Goal: Task Accomplishment & Management: Complete application form

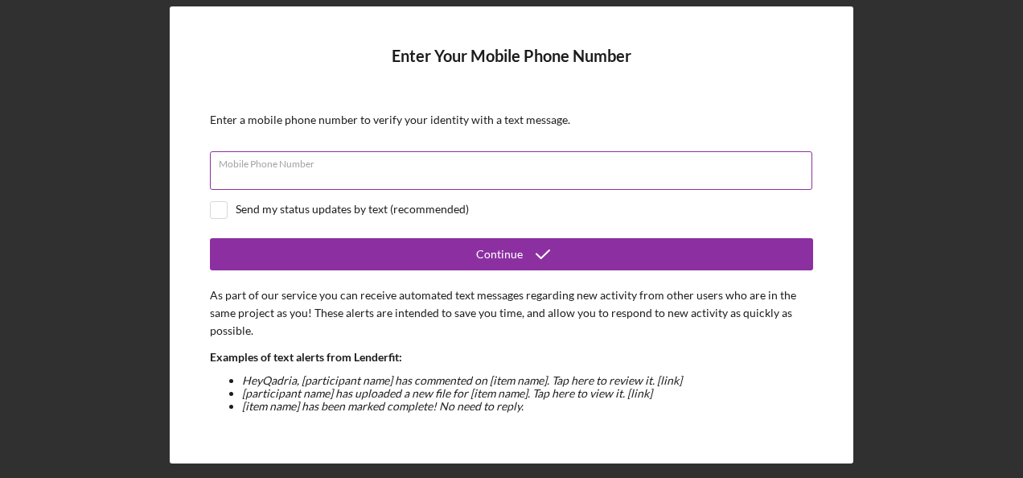
click at [407, 174] on input "Mobile Phone Number" at bounding box center [511, 170] width 602 height 39
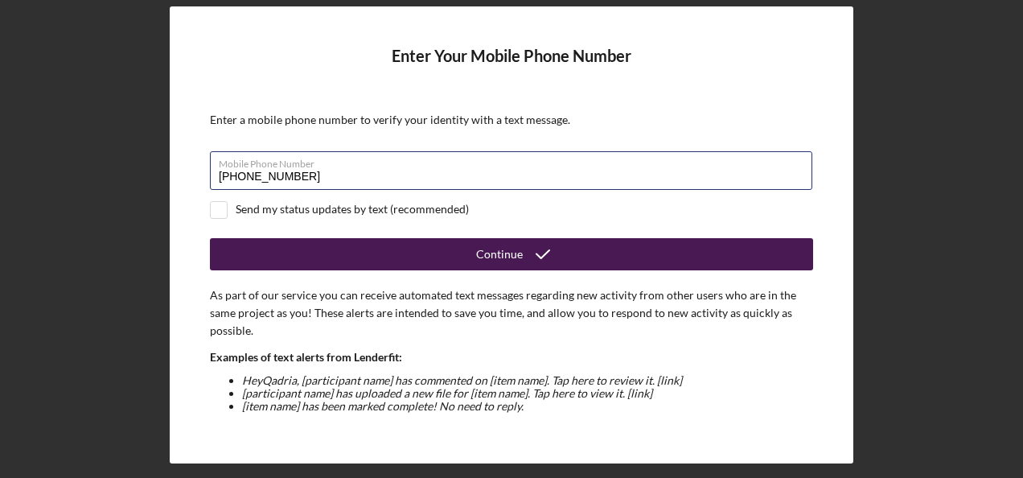
type input "[PHONE_NUMBER]"
click at [506, 249] on div "Continue" at bounding box center [499, 254] width 47 height 32
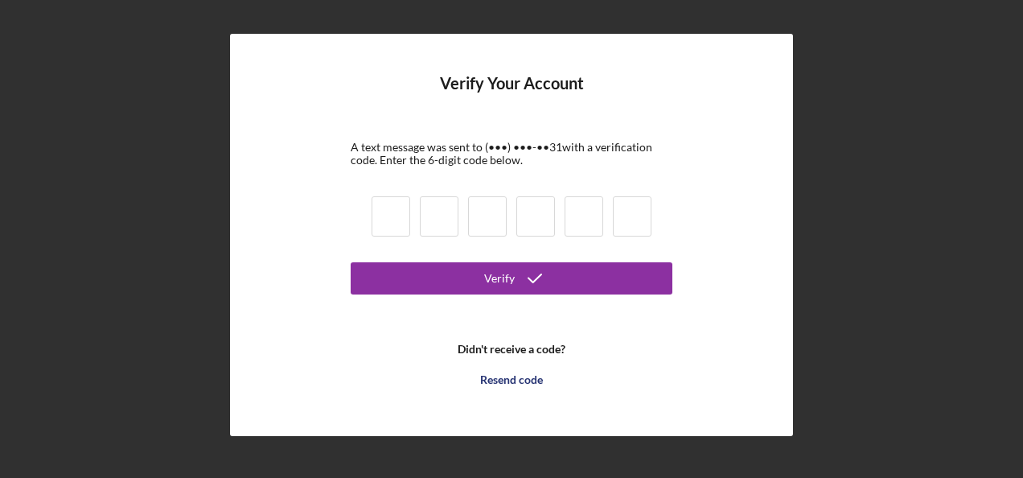
click at [388, 225] on input at bounding box center [390, 216] width 39 height 40
type input "9"
type input "8"
type input "6"
type input "7"
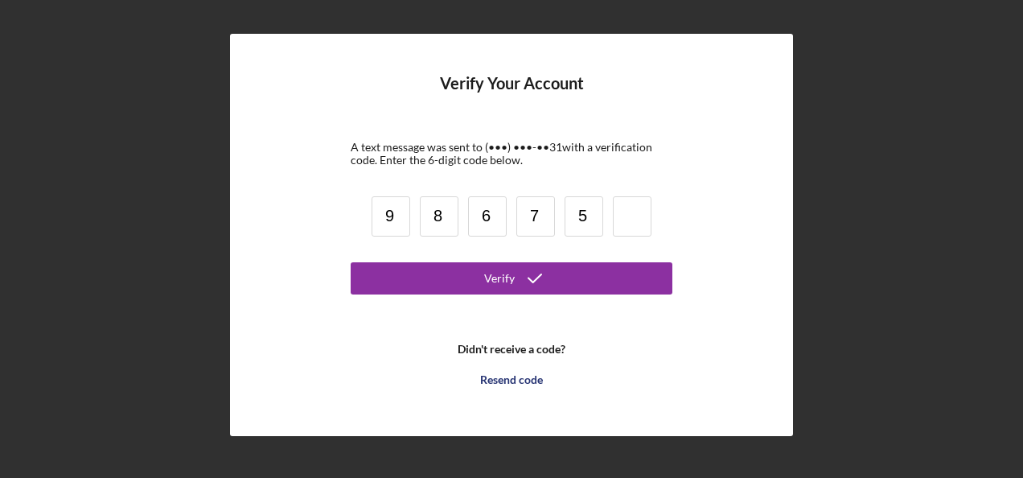
type input "5"
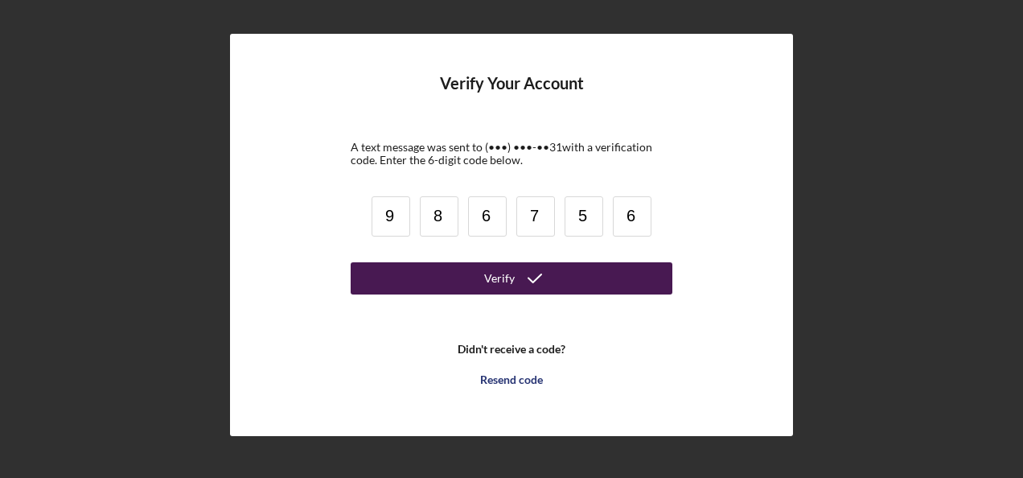
type input "6"
click at [492, 273] on div "Verify" at bounding box center [499, 278] width 31 height 32
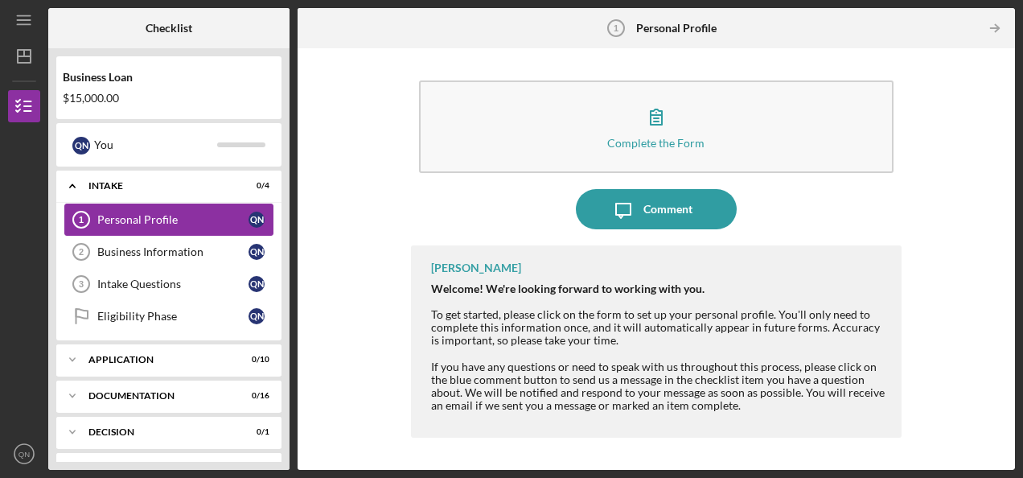
click at [154, 215] on div "Personal Profile" at bounding box center [172, 219] width 151 height 13
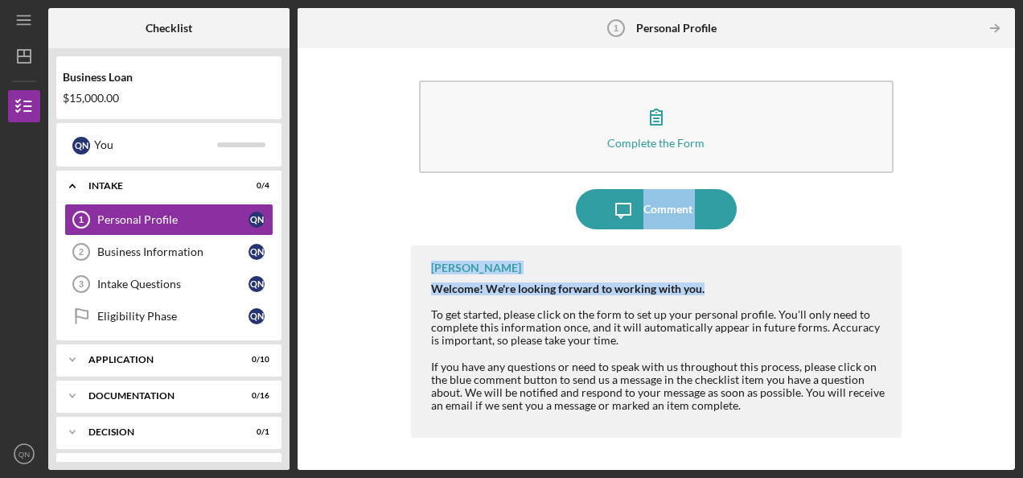
drag, startPoint x: 1017, startPoint y: 124, endPoint x: 1023, endPoint y: 240, distance: 115.9
click at [1022, 240] on html "Icon/Menu Personal Profile 1 Personal Profile Checklist Business Loan $15,000.0…" at bounding box center [511, 239] width 1023 height 478
drag, startPoint x: 1023, startPoint y: 240, endPoint x: 934, endPoint y: 263, distance: 92.2
click at [934, 263] on div "Complete the Form Form Icon/Message Comment [PERSON_NAME] Welcome! We're lookin…" at bounding box center [655, 258] width 701 height 405
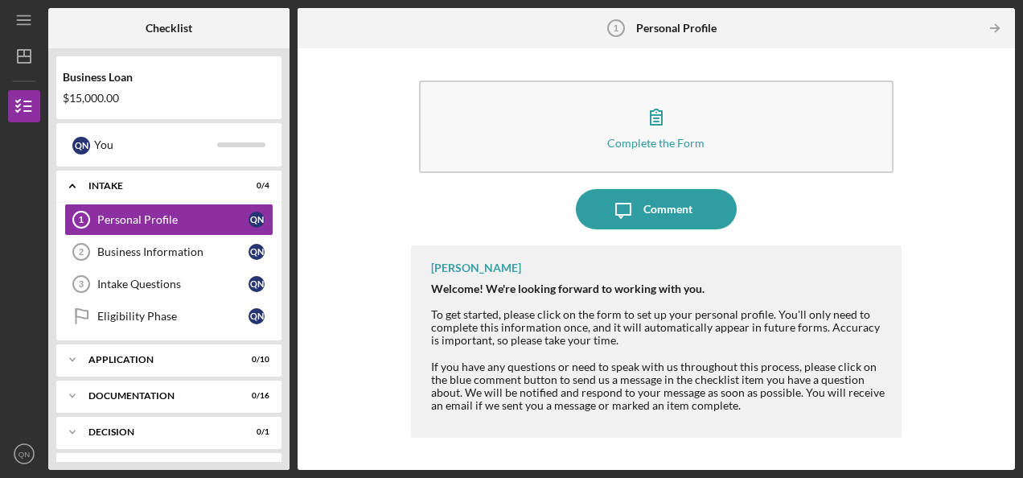
click at [788, 318] on div "Welcome! We're looking forward to working with you. To get started, please clic…" at bounding box center [658, 379] width 454 height 194
click at [182, 245] on div "Business Information" at bounding box center [172, 251] width 151 height 13
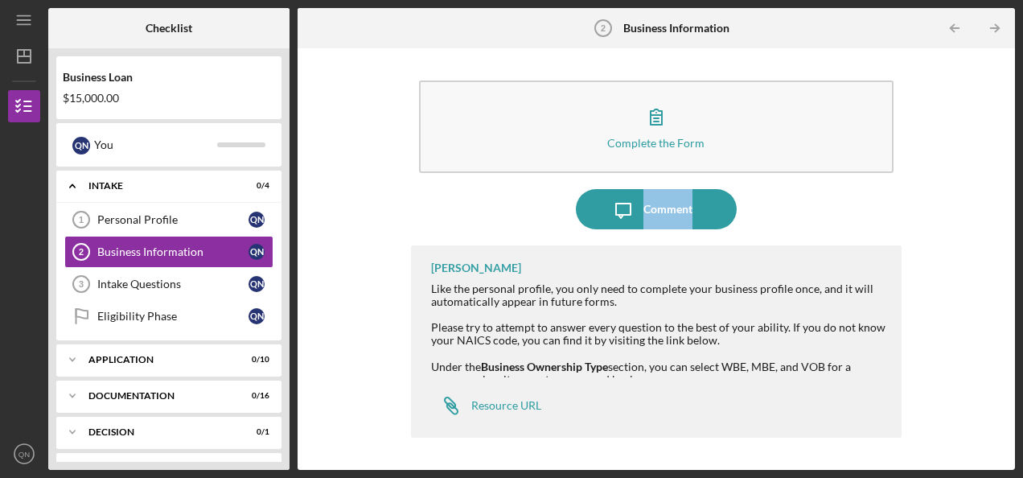
drag, startPoint x: 1015, startPoint y: 133, endPoint x: 1015, endPoint y: 208, distance: 74.8
click at [1015, 208] on div "Icon/Menu Business Information 2 Business Information Checklist Business Loan $…" at bounding box center [511, 239] width 1023 height 478
drag, startPoint x: 1015, startPoint y: 208, endPoint x: 976, endPoint y: 211, distance: 38.7
click at [976, 211] on div "Complete the Form Form Icon/Message Comment [PERSON_NAME] Like the personal pro…" at bounding box center [655, 258] width 701 height 405
click at [164, 285] on div "Intake Questions" at bounding box center [172, 283] width 151 height 13
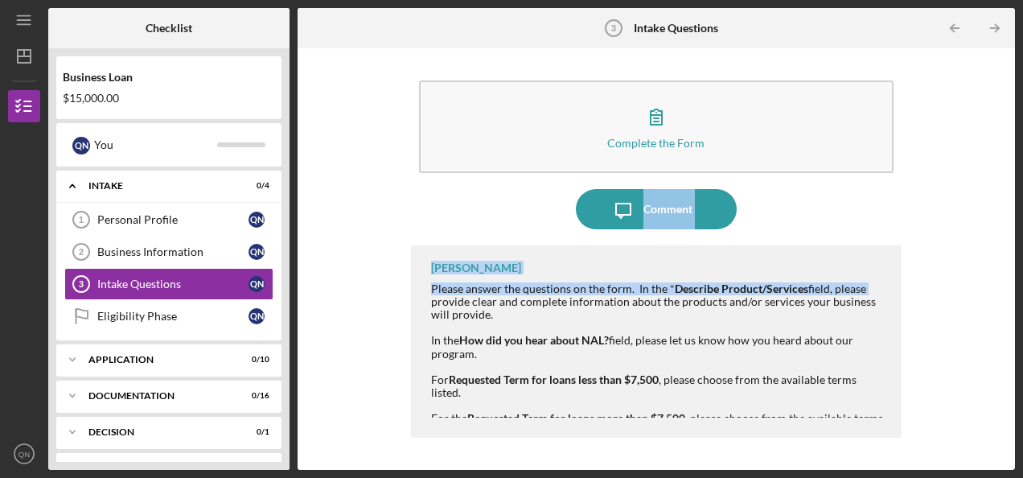
drag, startPoint x: 1016, startPoint y: 137, endPoint x: 1023, endPoint y: 281, distance: 144.8
click at [1022, 281] on html "Icon/Menu Intake Questions 3 Intake Questions Checklist Business Loan $15,000.0…" at bounding box center [511, 239] width 1023 height 478
drag, startPoint x: 1023, startPoint y: 281, endPoint x: 918, endPoint y: 276, distance: 104.7
click at [918, 276] on div "Complete the Form Form Icon/Message Comment [PERSON_NAME] Please answer the que…" at bounding box center [655, 258] width 701 height 405
click at [183, 359] on div "Application" at bounding box center [174, 360] width 173 height 10
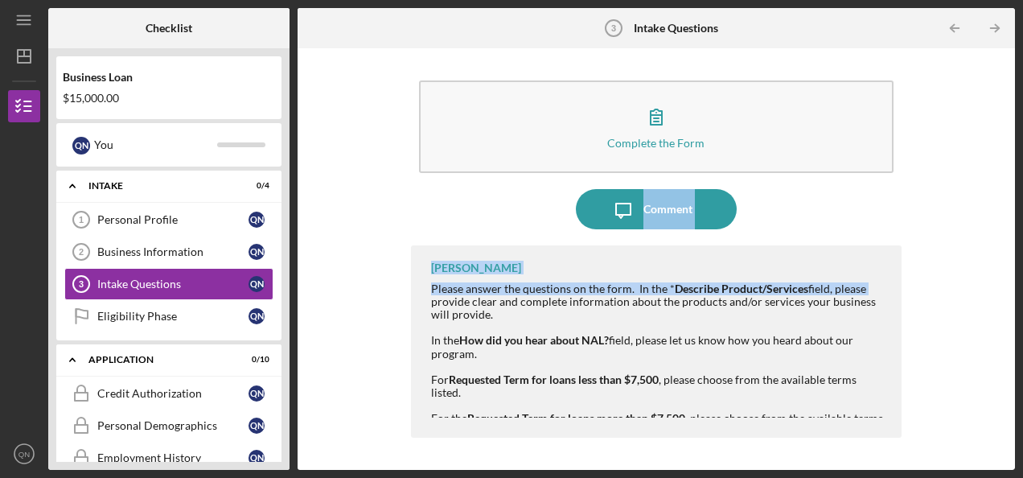
click at [900, 219] on div "Icon/Message Comment" at bounding box center [656, 209] width 490 height 40
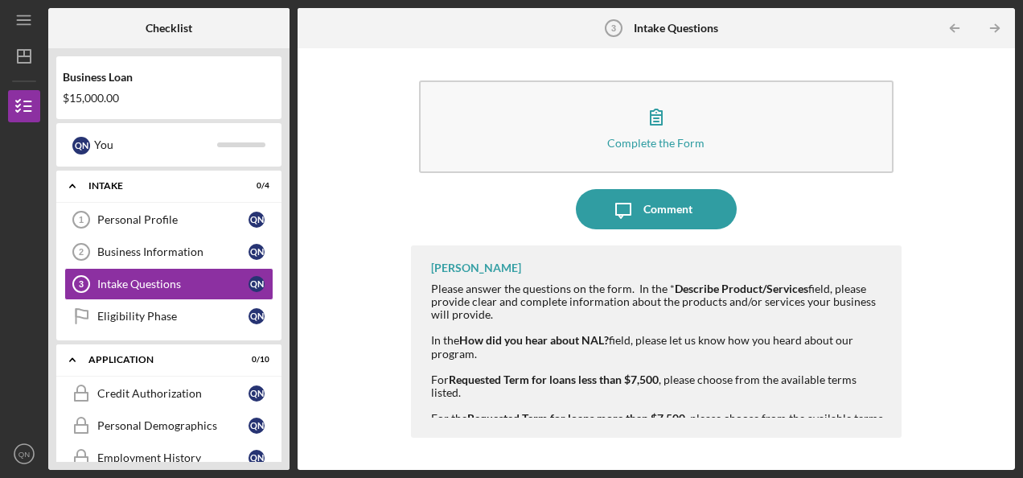
click at [346, 262] on div "Complete the Form Form Icon/Message Comment [PERSON_NAME] Please answer the que…" at bounding box center [655, 258] width 701 height 405
click at [293, 236] on div "Checklist Business Loan $15,000.00 Q N You Icon/Expander Intake 0 / 4 Personal …" at bounding box center [531, 238] width 966 height 461
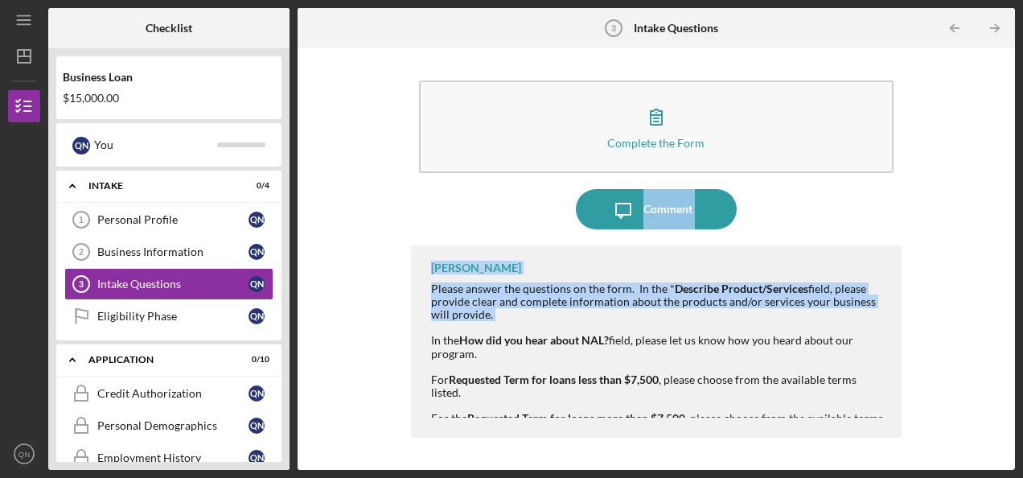
drag, startPoint x: 293, startPoint y: 236, endPoint x: 304, endPoint y: 331, distance: 95.4
click at [304, 331] on div "Checklist Business Loan $15,000.00 Q N You Icon/Expander Intake 0 / 4 Personal …" at bounding box center [531, 238] width 966 height 461
drag, startPoint x: 304, startPoint y: 331, endPoint x: 381, endPoint y: 322, distance: 77.8
click at [381, 322] on div "Complete the Form Form Icon/Message Comment [PERSON_NAME] Please answer the que…" at bounding box center [655, 258] width 701 height 405
click at [143, 317] on div "Eligibility Phase" at bounding box center [172, 316] width 151 height 13
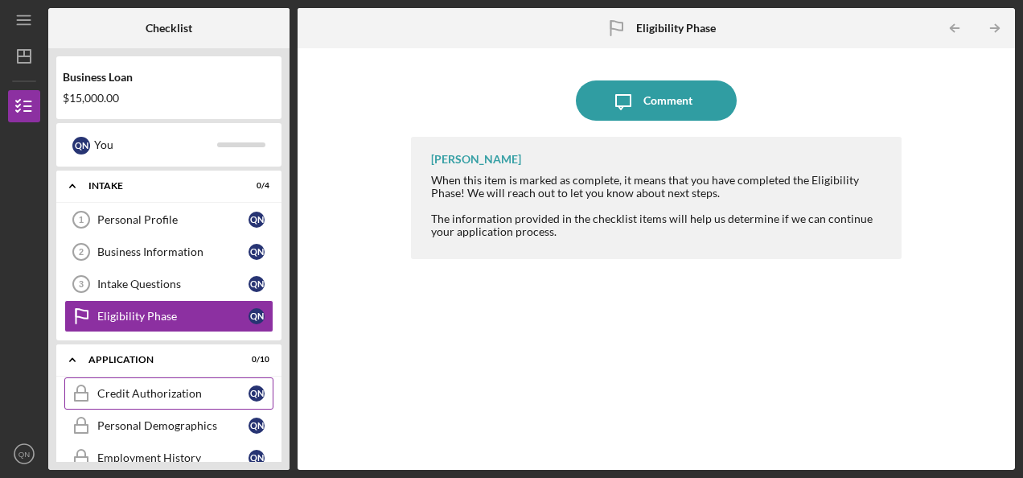
click at [162, 389] on div "Credit Authorization" at bounding box center [172, 393] width 151 height 13
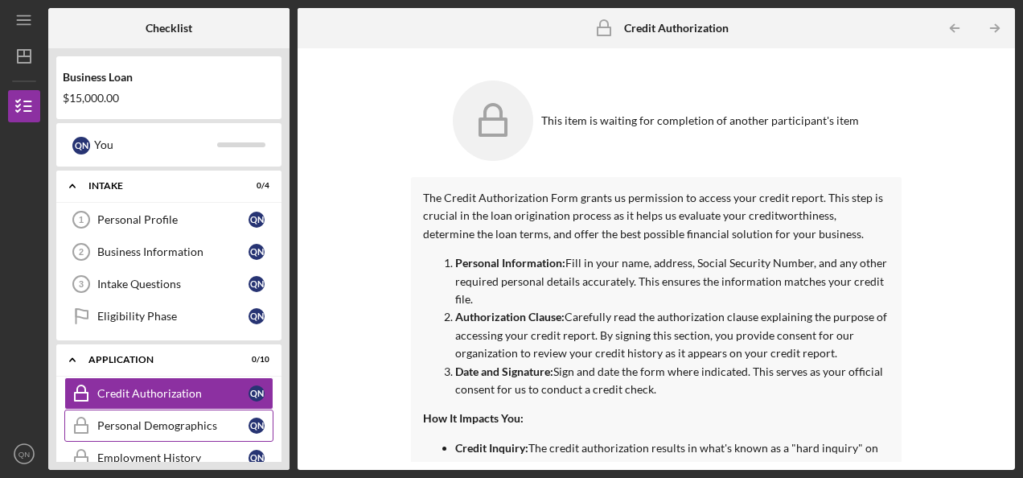
click at [205, 420] on div "Personal Demographics" at bounding box center [172, 425] width 151 height 13
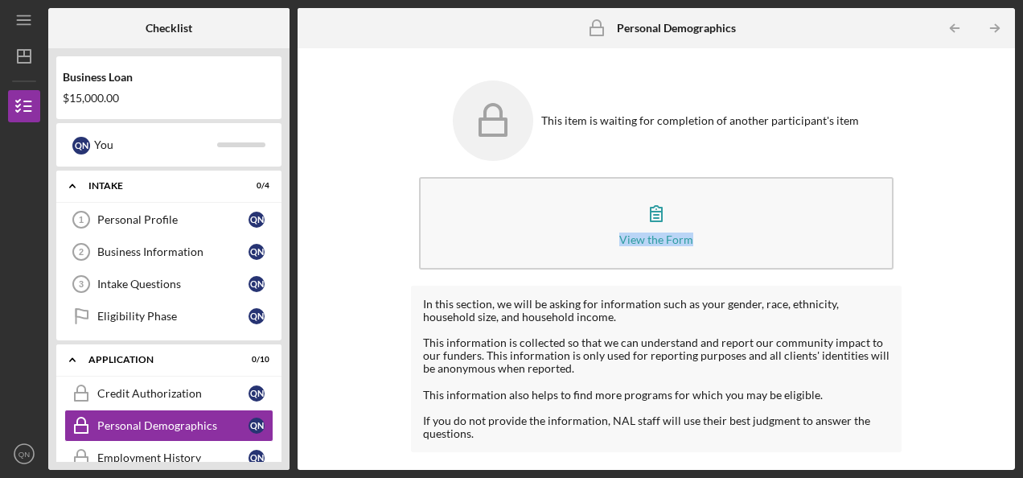
drag, startPoint x: 1021, startPoint y: 108, endPoint x: 1018, endPoint y: 212, distance: 104.6
click at [1018, 212] on div "Icon/Menu Personal Demographics Personal Demographics Checklist Business Loan $…" at bounding box center [511, 239] width 1023 height 478
drag, startPoint x: 1018, startPoint y: 212, endPoint x: 967, endPoint y: 214, distance: 50.7
click at [967, 214] on div "This item is waiting for completion of another participant's item View the Form…" at bounding box center [655, 258] width 701 height 405
click at [123, 452] on div "Employment History" at bounding box center [172, 457] width 151 height 13
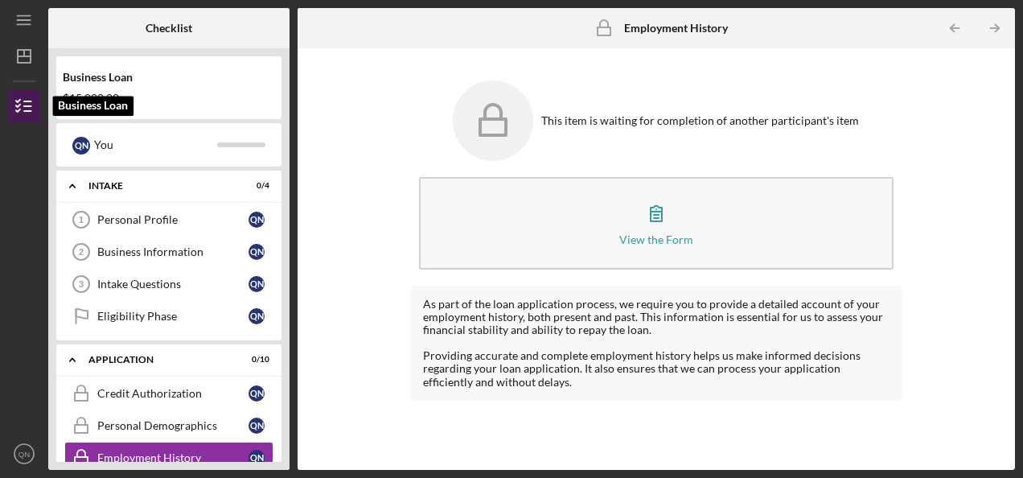
click at [31, 99] on icon "button" at bounding box center [24, 106] width 40 height 40
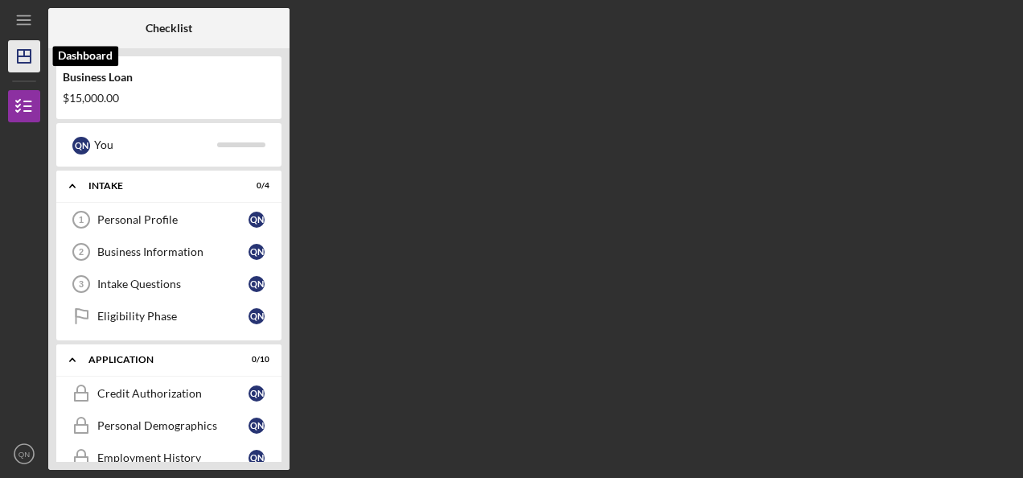
click at [25, 59] on icon "Icon/Dashboard" at bounding box center [24, 56] width 40 height 40
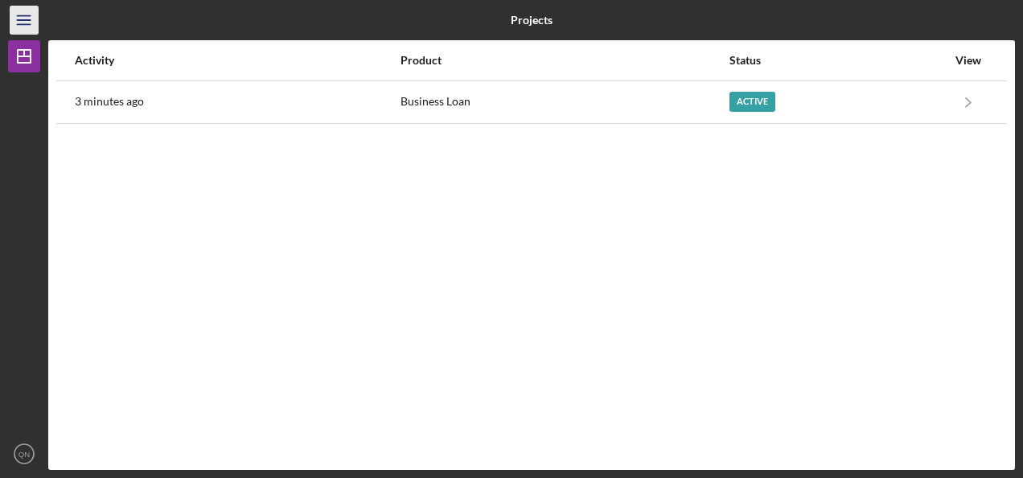
click at [26, 18] on icon "Icon/Menu" at bounding box center [24, 20] width 36 height 36
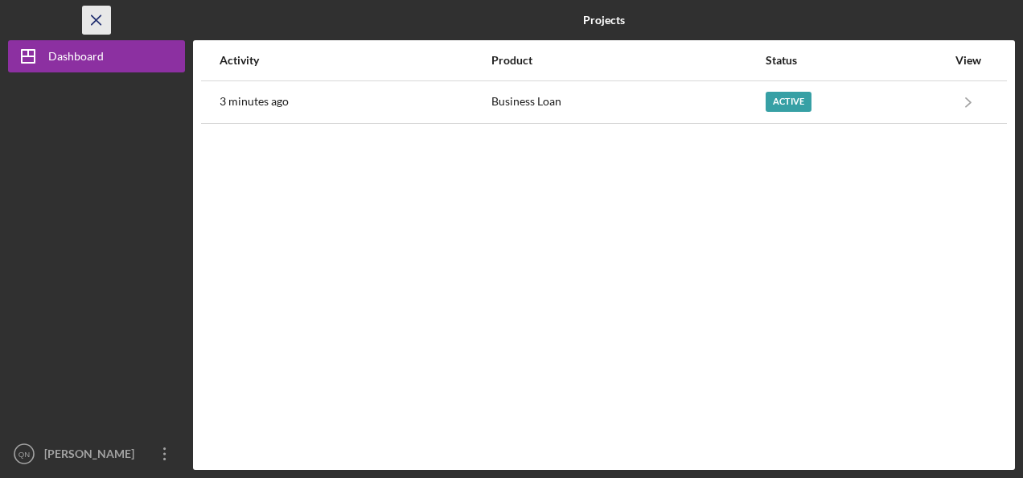
click at [96, 18] on icon "Icon/Menu Close" at bounding box center [97, 20] width 36 height 36
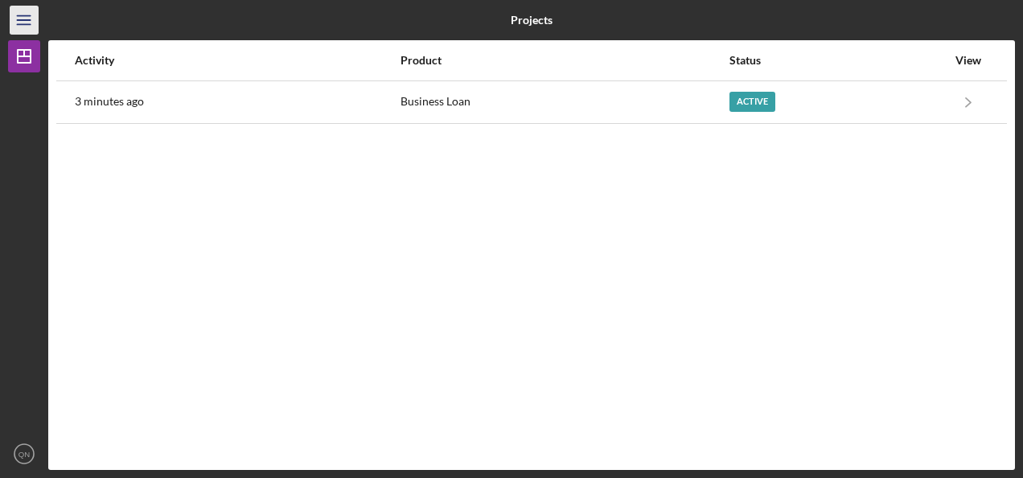
click at [29, 19] on icon "Icon/Menu" at bounding box center [24, 20] width 36 height 36
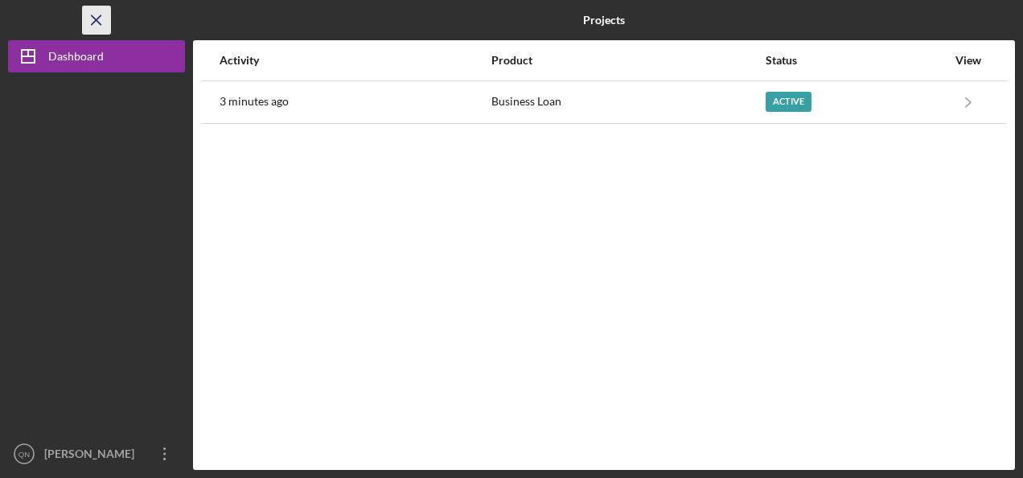
click at [100, 26] on icon "Icon/Menu Close" at bounding box center [97, 20] width 36 height 36
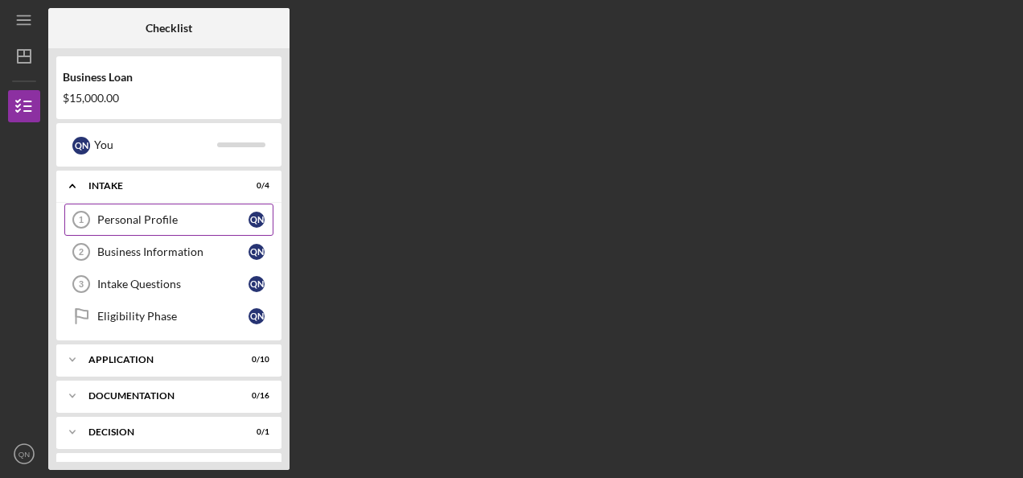
click at [210, 228] on link "Personal Profile 1 Personal Profile Q N" at bounding box center [168, 219] width 209 height 32
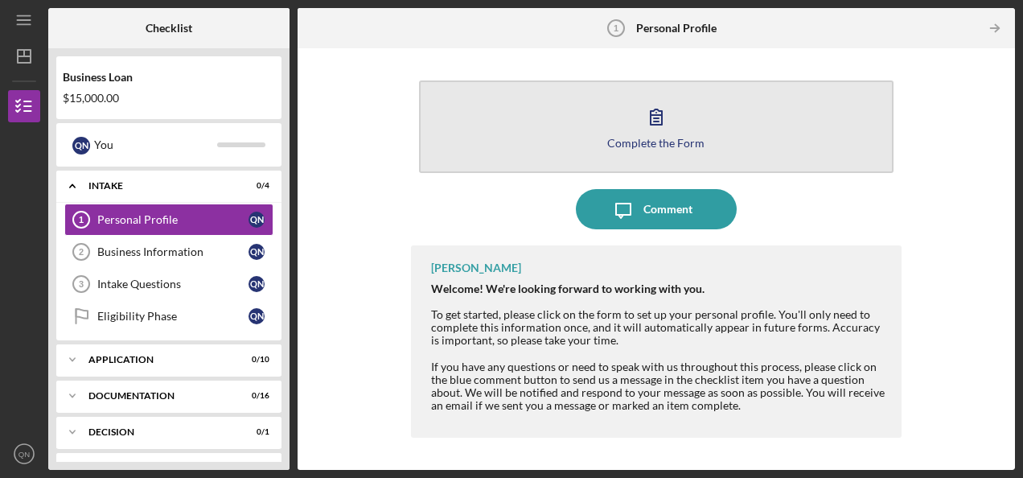
click at [650, 125] on icon "button" at bounding box center [655, 116] width 11 height 15
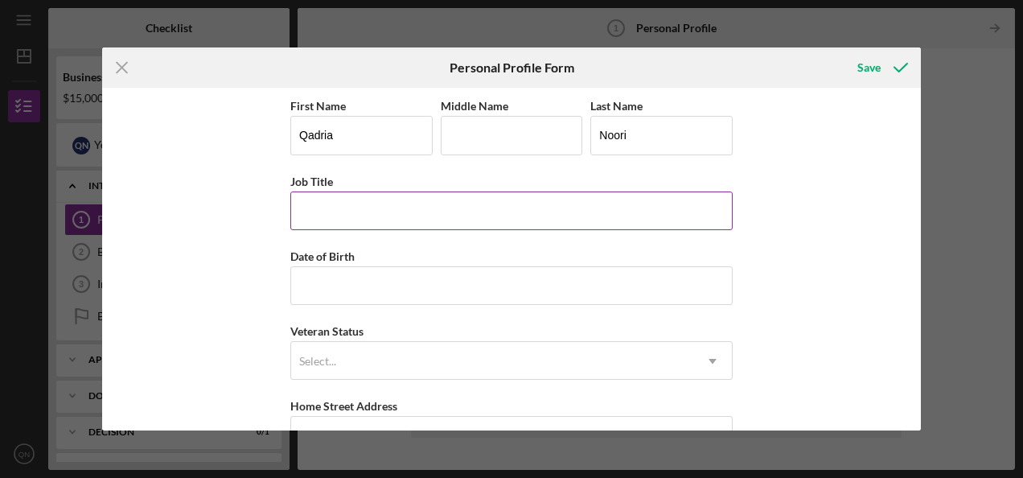
click at [373, 211] on input "Job Title" at bounding box center [511, 210] width 442 height 39
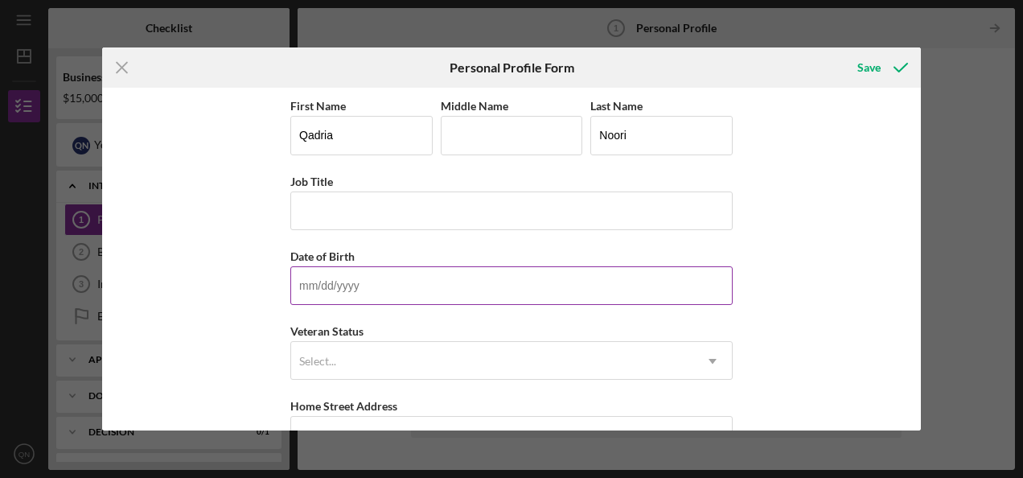
click at [362, 275] on input "Date of Birth" at bounding box center [511, 285] width 442 height 39
click at [365, 283] on input "Date of Birth" at bounding box center [511, 285] width 442 height 39
type input "[DATE]"
drag, startPoint x: 914, startPoint y: 206, endPoint x: 915, endPoint y: 277, distance: 70.7
click at [915, 277] on div "First Name Qadria Middle Name Last Name [PERSON_NAME] Job Title Date of Birth […" at bounding box center [511, 259] width 818 height 342
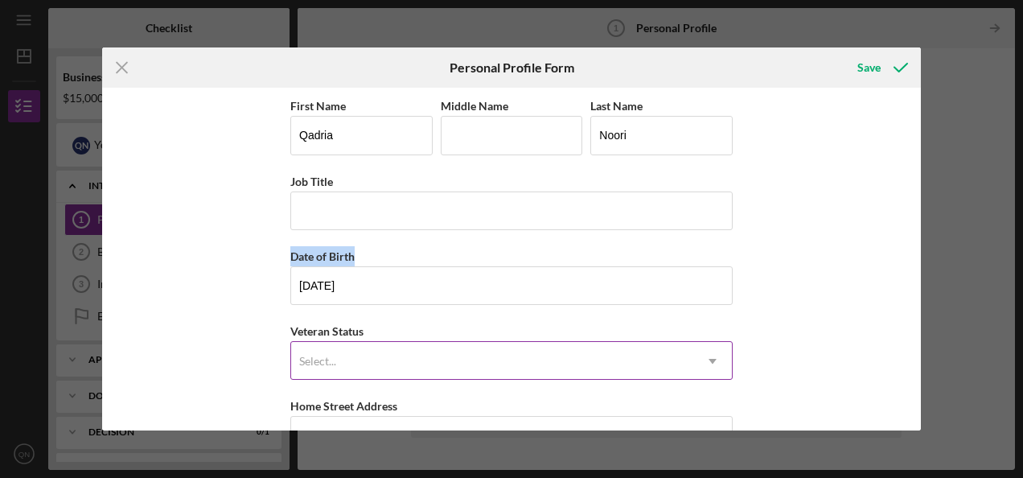
click at [687, 355] on div "Select..." at bounding box center [492, 360] width 402 height 37
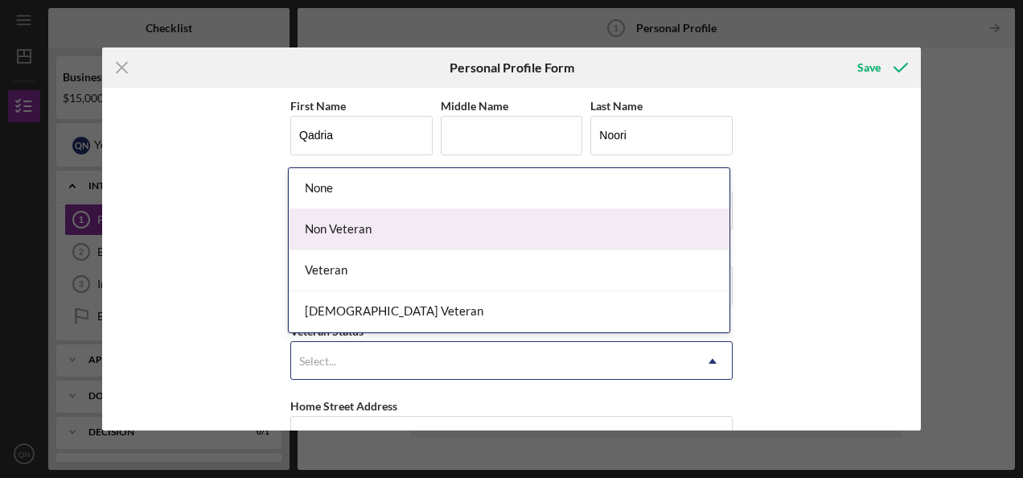
click at [572, 234] on div "Non Veteran" at bounding box center [509, 229] width 441 height 41
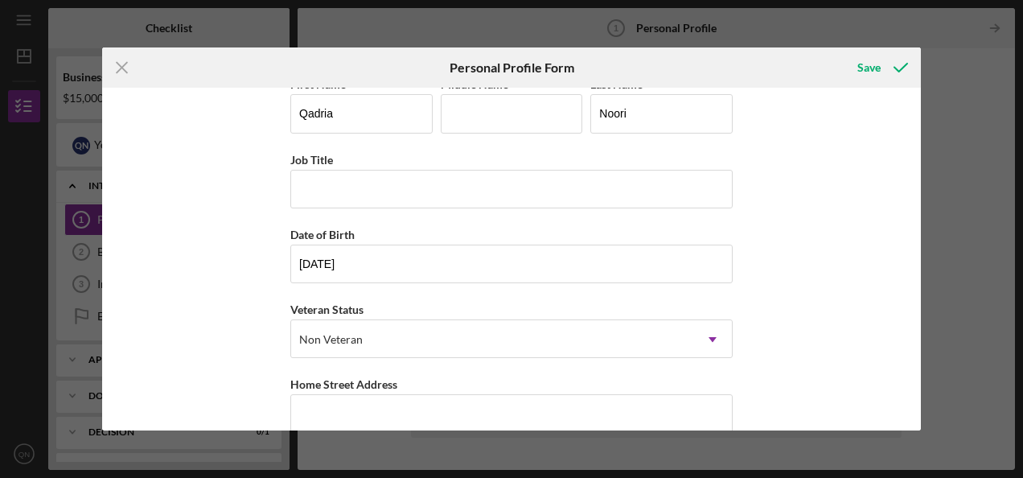
scroll to position [248, 0]
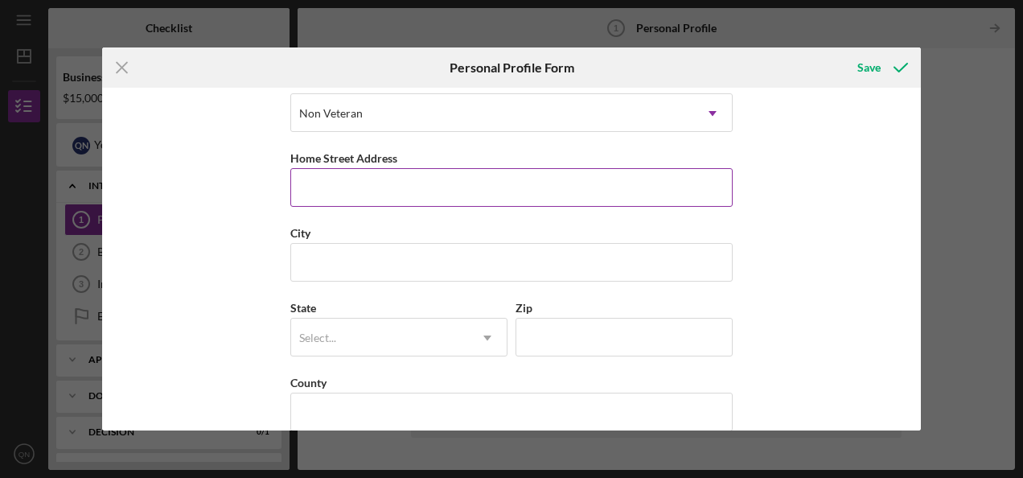
click at [370, 196] on input "Home Street Address" at bounding box center [511, 187] width 442 height 39
type input "[STREET_ADDRESS]"
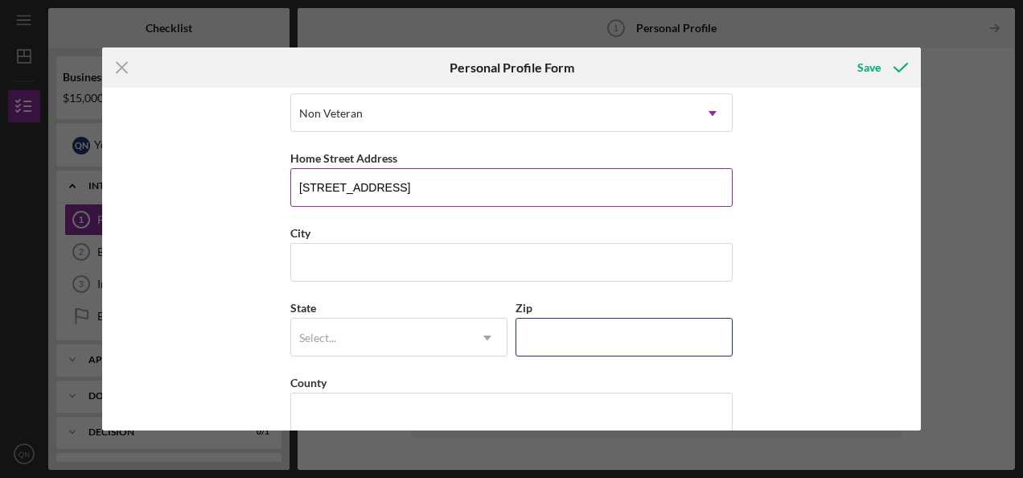
type input "22003"
type input "[US_STATE]"
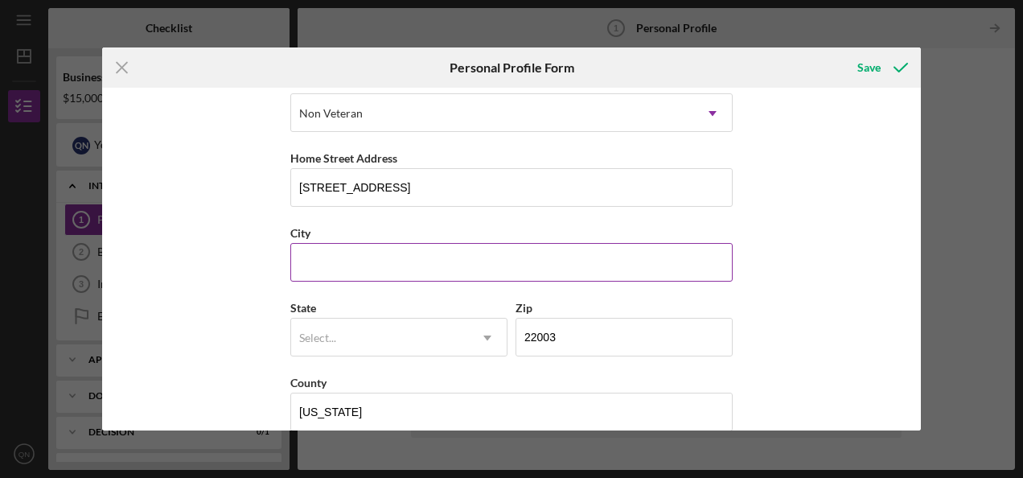
click at [370, 272] on input "City" at bounding box center [511, 262] width 442 height 39
type input "Fairfax"
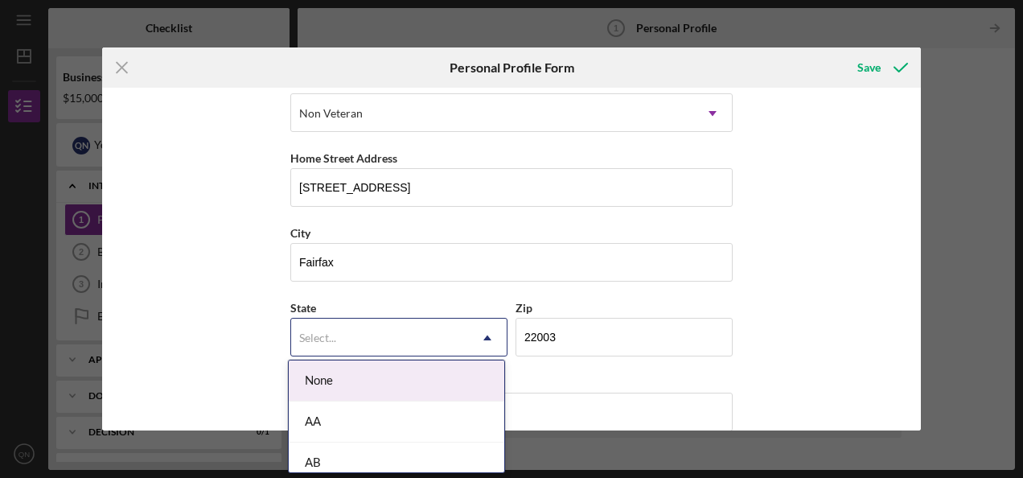
drag, startPoint x: 355, startPoint y: 317, endPoint x: 380, endPoint y: 347, distance: 39.9
click at [380, 347] on div "Select..." at bounding box center [379, 337] width 177 height 37
type input "vir"
click at [389, 380] on div "VA" at bounding box center [396, 380] width 215 height 41
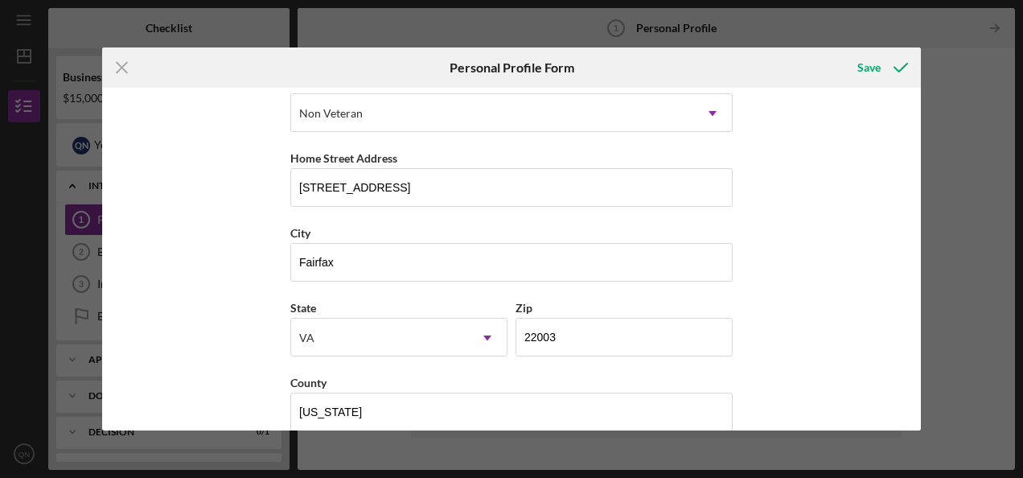
type input "`"
click at [430, 345] on div "VA" at bounding box center [379, 337] width 177 height 37
click at [685, 405] on input "[US_STATE]" at bounding box center [511, 411] width 442 height 39
type input "V"
type input "usa"
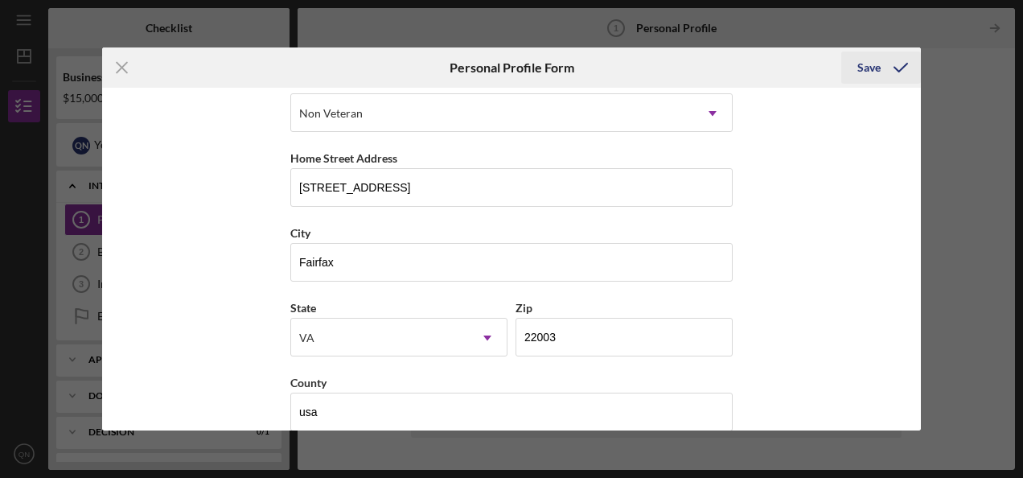
click at [867, 71] on div "Save" at bounding box center [868, 67] width 23 height 32
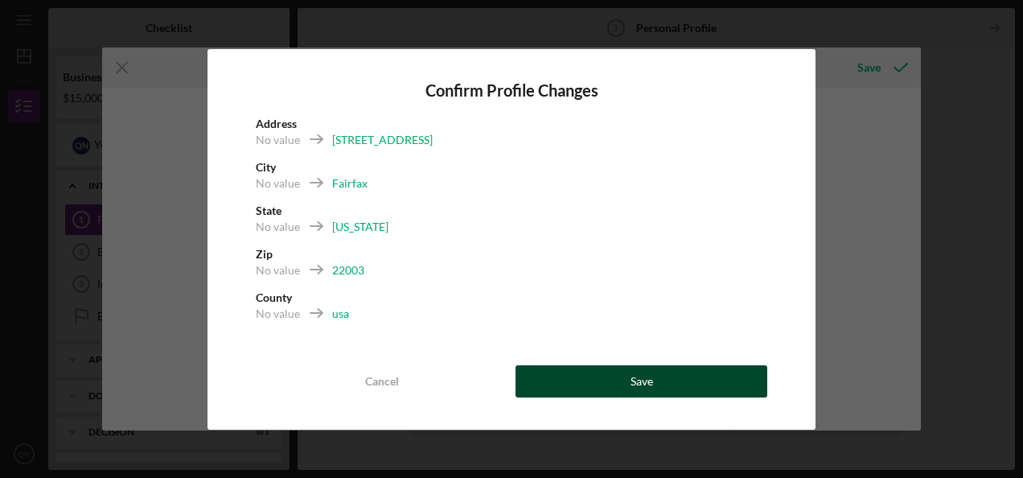
click at [622, 371] on button "Save" at bounding box center [641, 381] width 252 height 32
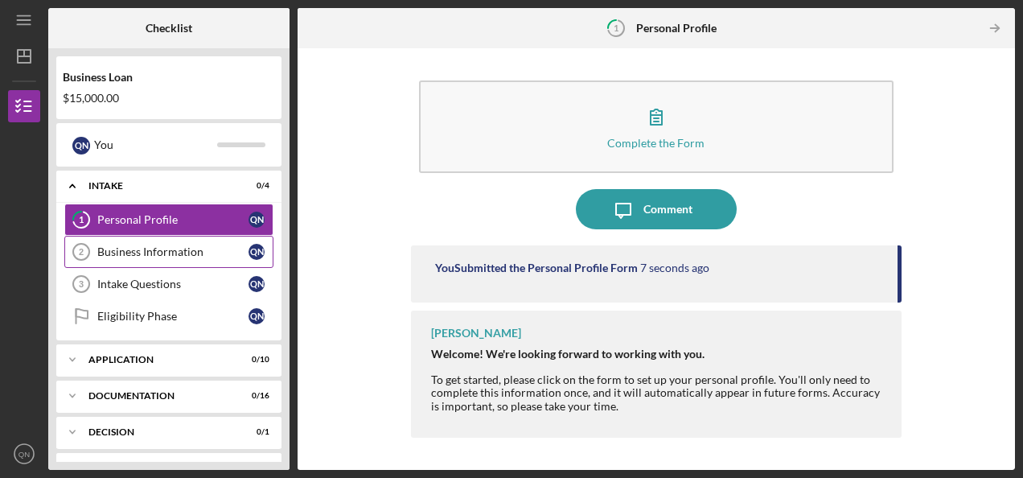
click at [206, 248] on div "Business Information" at bounding box center [172, 251] width 151 height 13
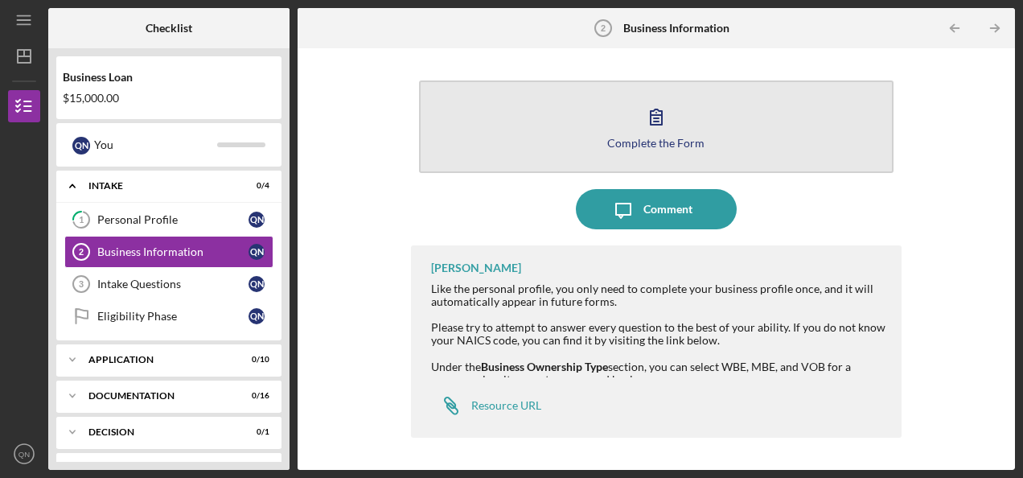
click at [662, 137] on div "Complete the Form" at bounding box center [655, 143] width 97 height 12
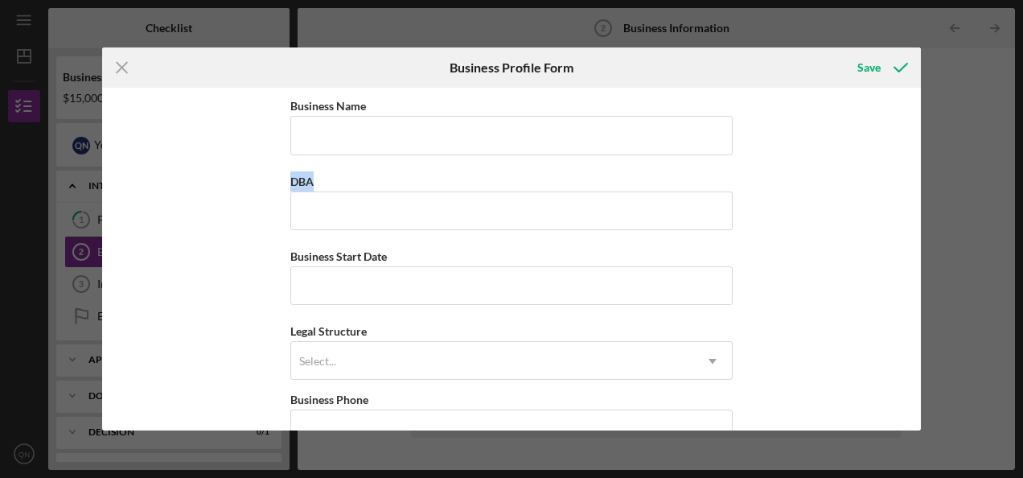
drag, startPoint x: 920, startPoint y: 118, endPoint x: 922, endPoint y: 214, distance: 95.7
click at [922, 214] on div "Icon/Menu Close Business Profile Form Save Business Name DBA Business Start Dat…" at bounding box center [511, 239] width 1023 height 478
drag, startPoint x: 922, startPoint y: 214, endPoint x: 912, endPoint y: 146, distance: 68.2
click at [912, 146] on div "Business Name DBA Business Start Date Legal Structure Select... Icon/Dropdown A…" at bounding box center [511, 259] width 818 height 342
click at [118, 65] on line at bounding box center [122, 68] width 10 height 10
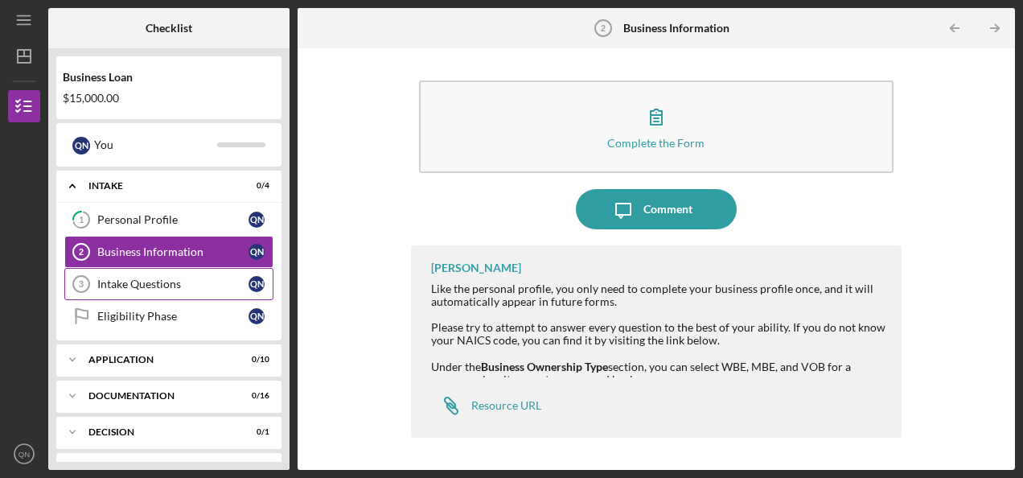
click at [127, 283] on div "Intake Questions" at bounding box center [172, 283] width 151 height 13
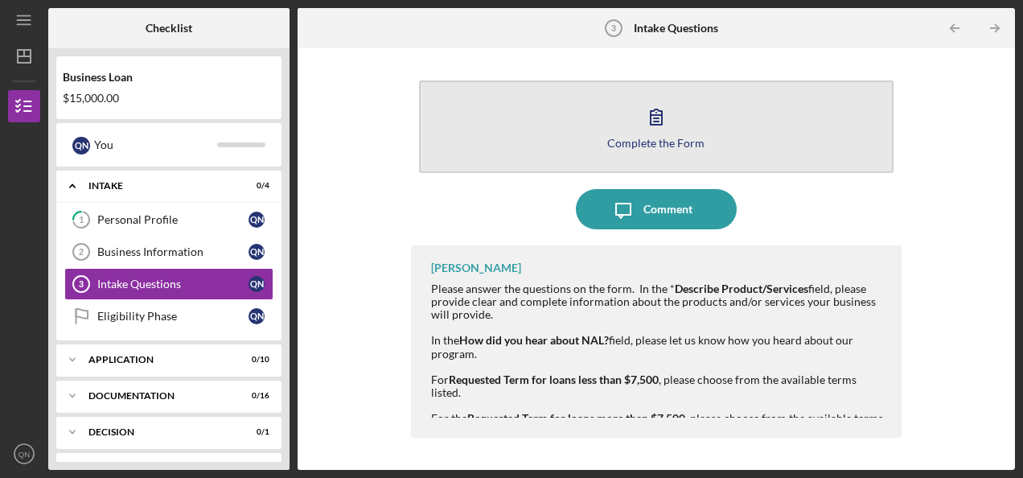
click at [640, 130] on icon "button" at bounding box center [656, 116] width 40 height 40
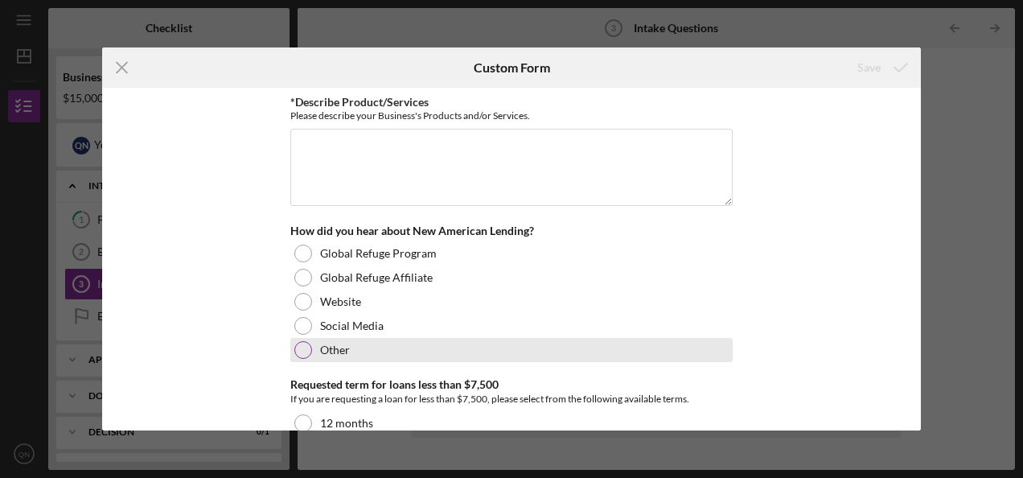
click at [305, 354] on div at bounding box center [303, 350] width 18 height 18
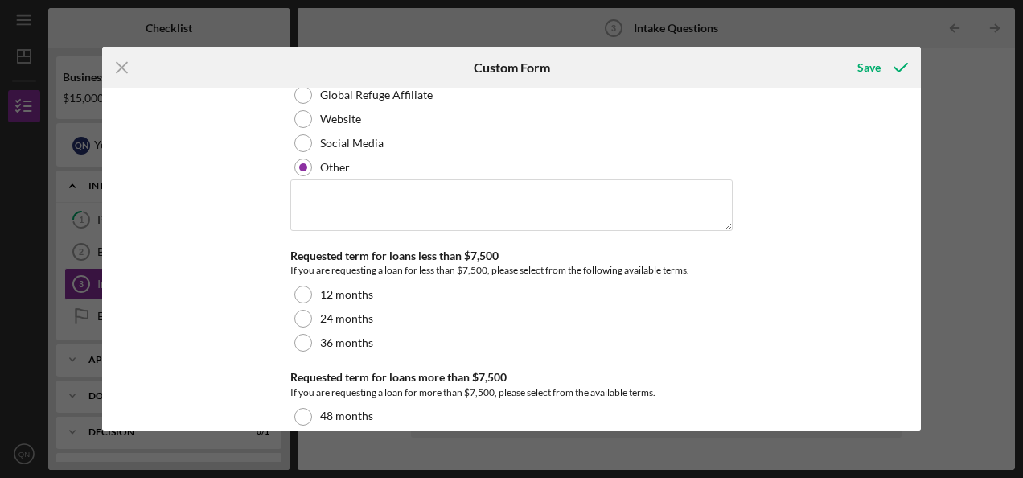
scroll to position [227, 0]
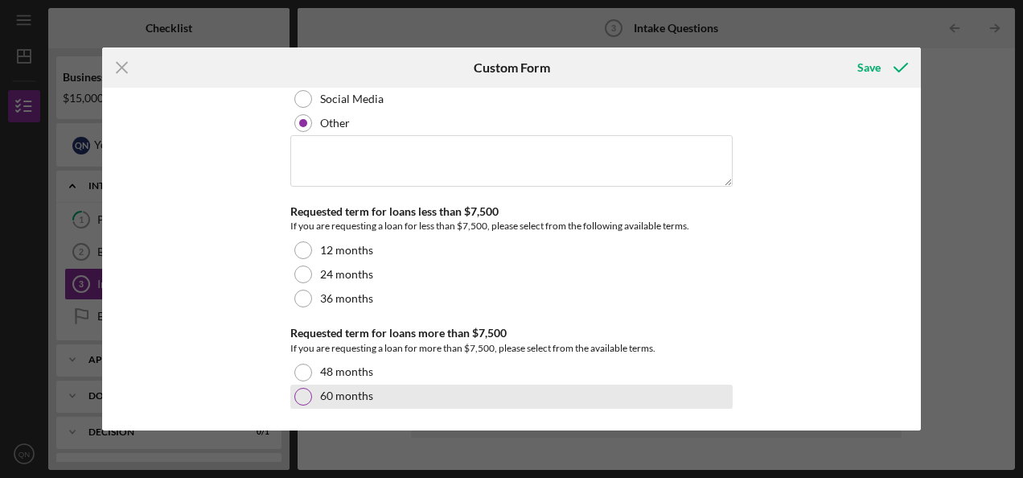
click at [329, 391] on label "60 months" at bounding box center [346, 395] width 53 height 13
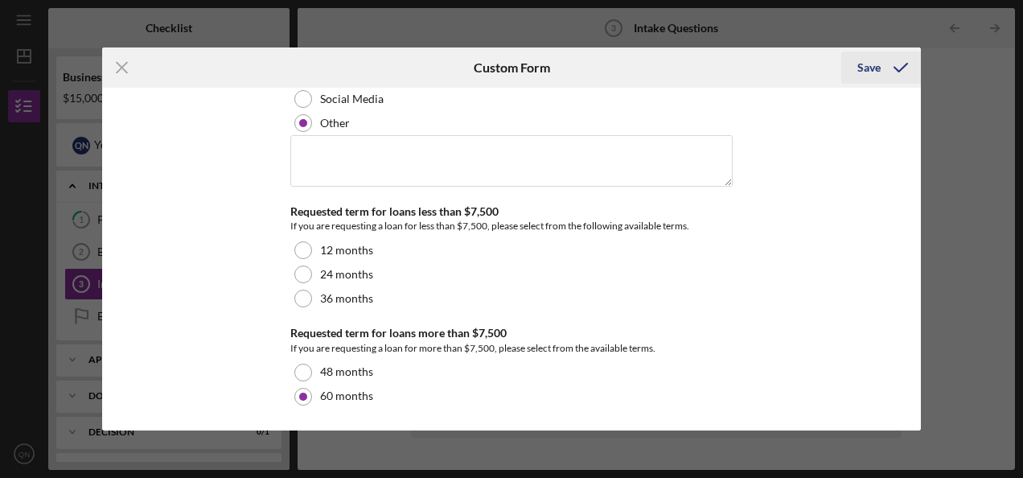
click at [872, 71] on div "Save" at bounding box center [868, 67] width 23 height 32
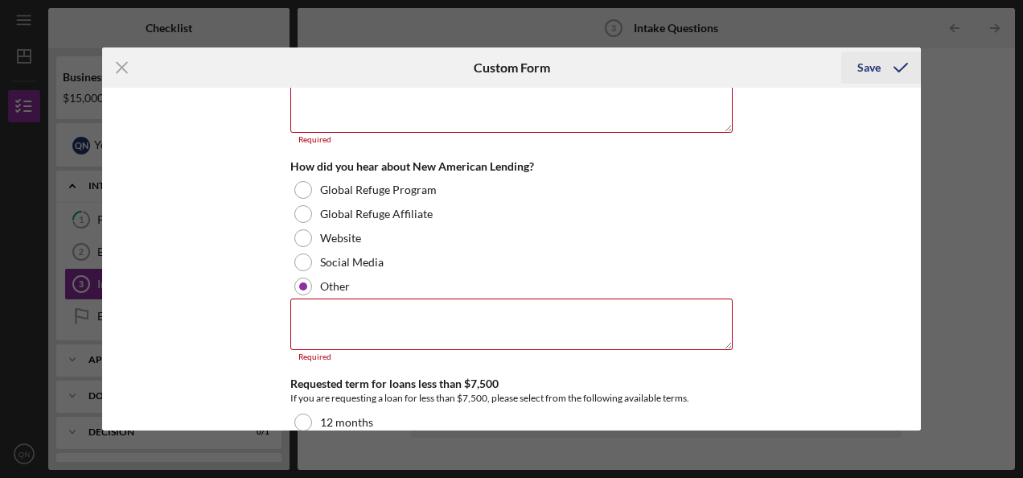
scroll to position [8, 0]
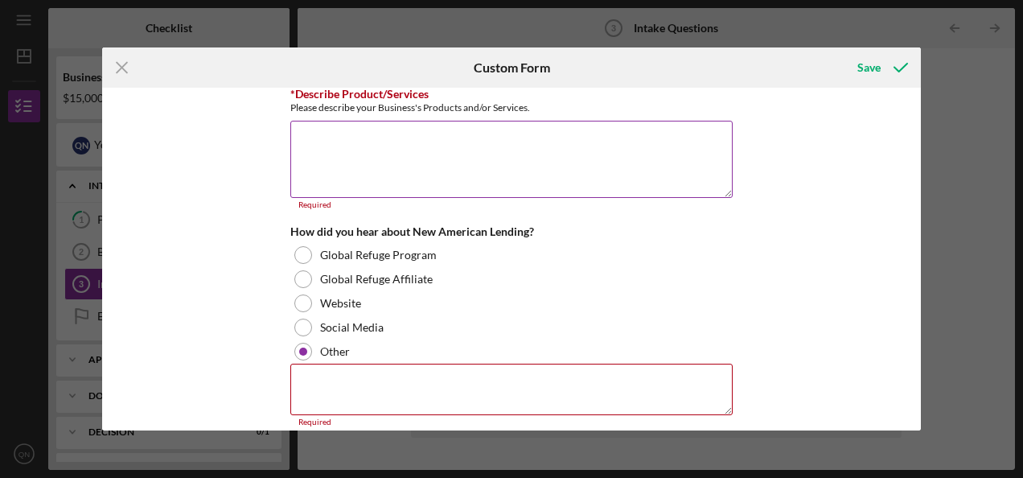
click at [524, 141] on textarea "*Describe Product/Services" at bounding box center [511, 159] width 442 height 77
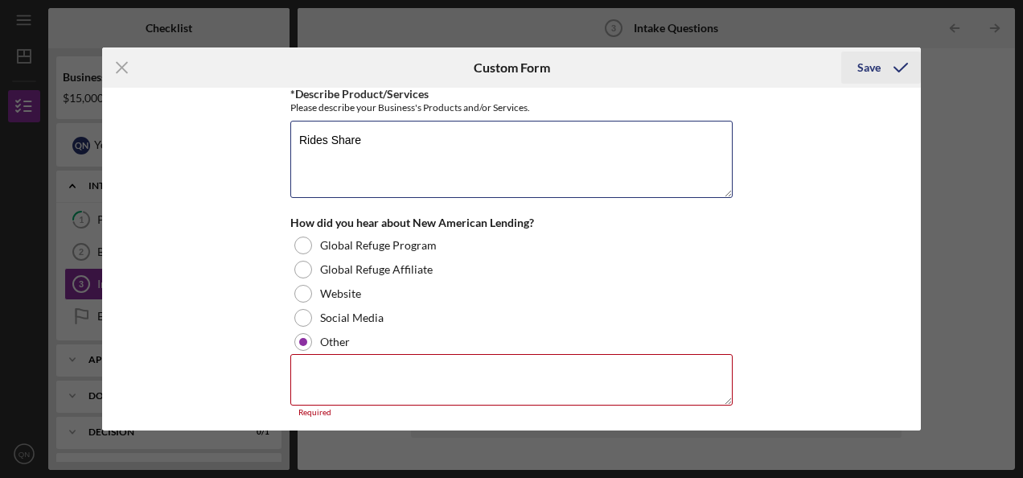
type textarea "Rides Share"
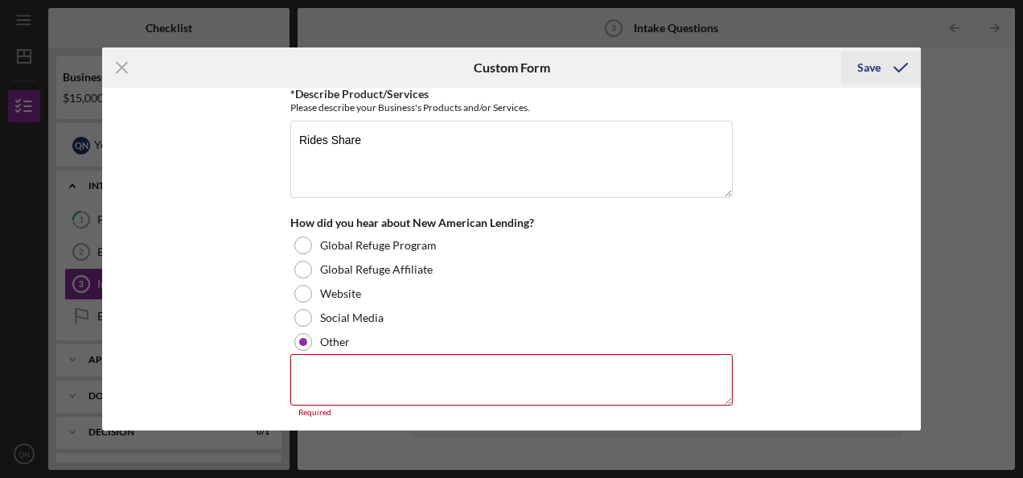
click at [862, 66] on div "Save" at bounding box center [868, 67] width 23 height 32
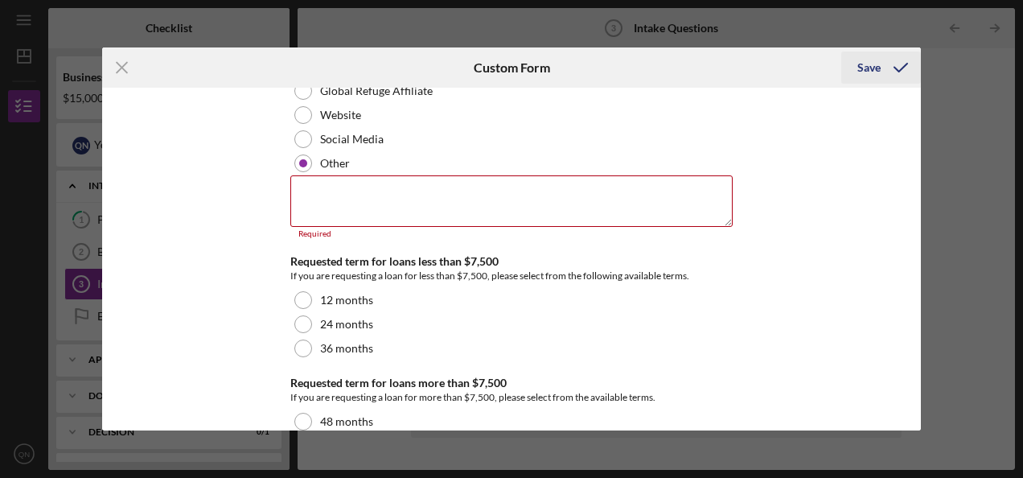
scroll to position [236, 0]
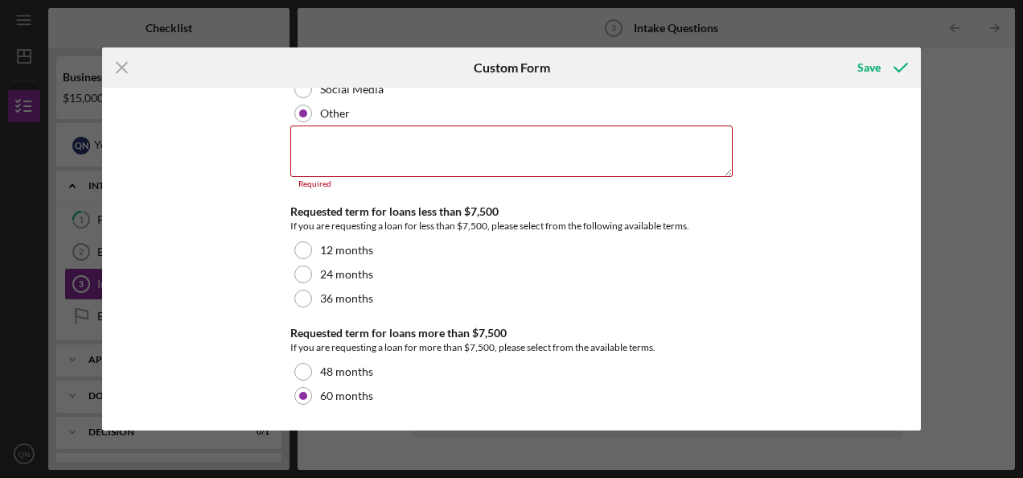
click at [913, 152] on div "*Describe Product/Services Please describe your Business's Products and/or Serv…" at bounding box center [511, 259] width 818 height 342
click at [630, 158] on textarea at bounding box center [511, 150] width 442 height 51
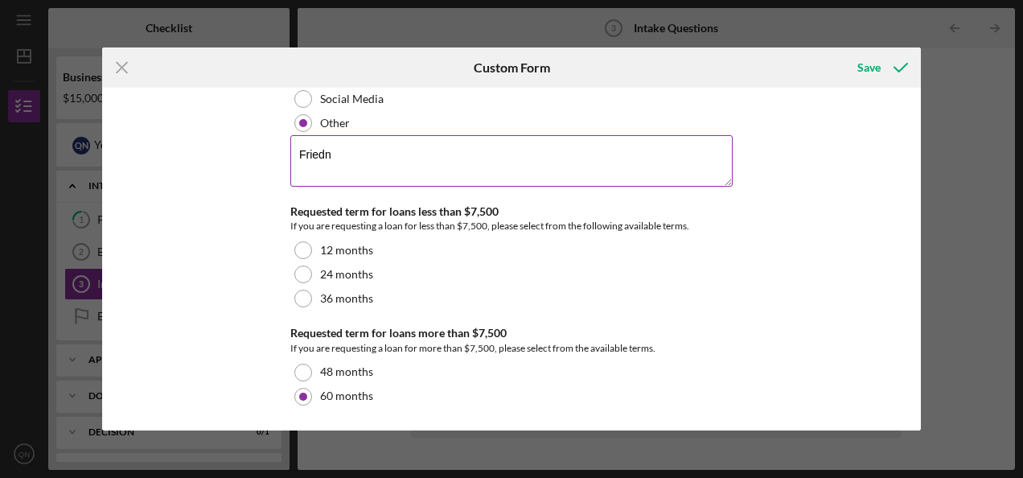
type textarea "Friedn"
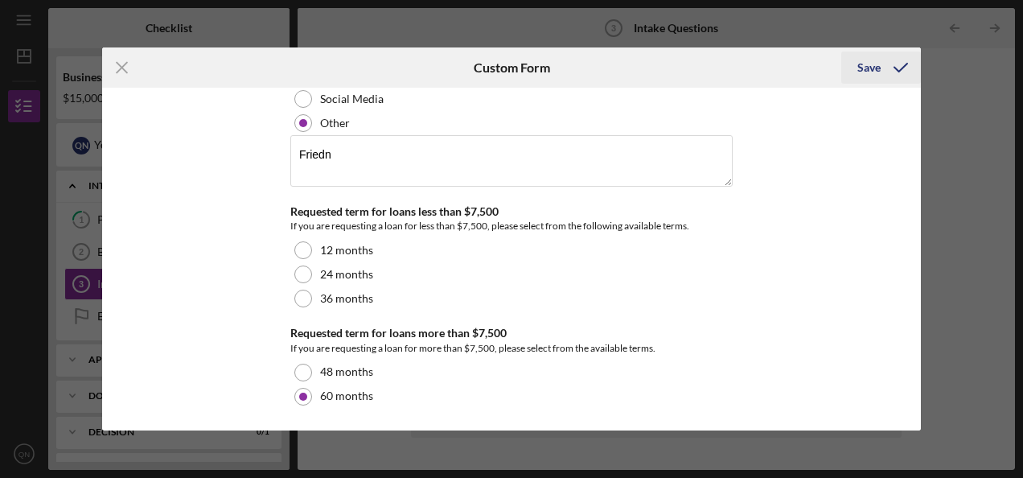
click at [861, 59] on div "Save" at bounding box center [868, 67] width 23 height 32
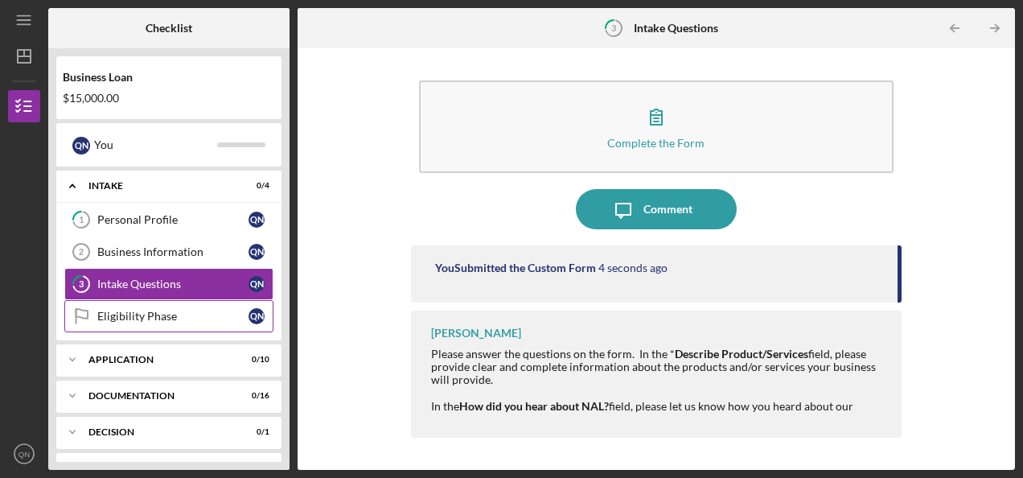
click at [149, 310] on div "Eligibility Phase" at bounding box center [172, 316] width 151 height 13
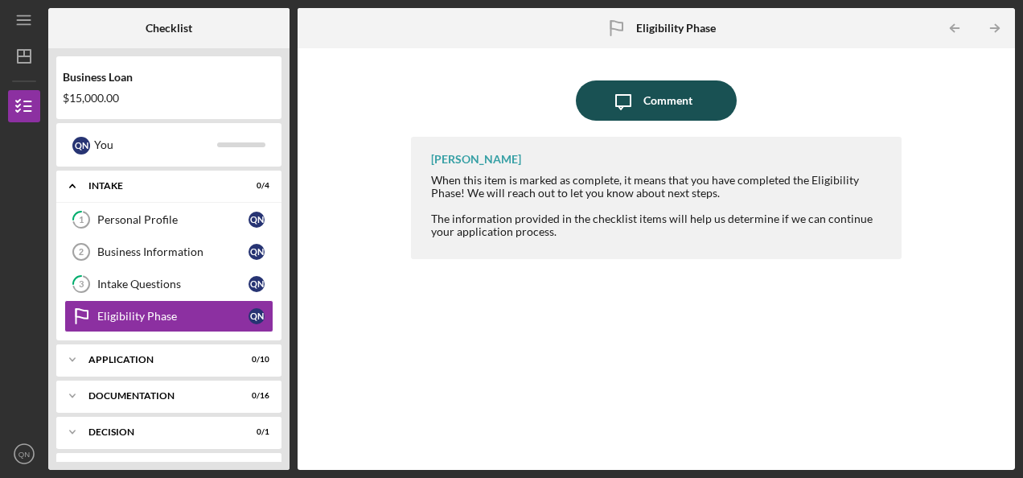
click at [633, 100] on icon "Icon/Message" at bounding box center [623, 100] width 40 height 40
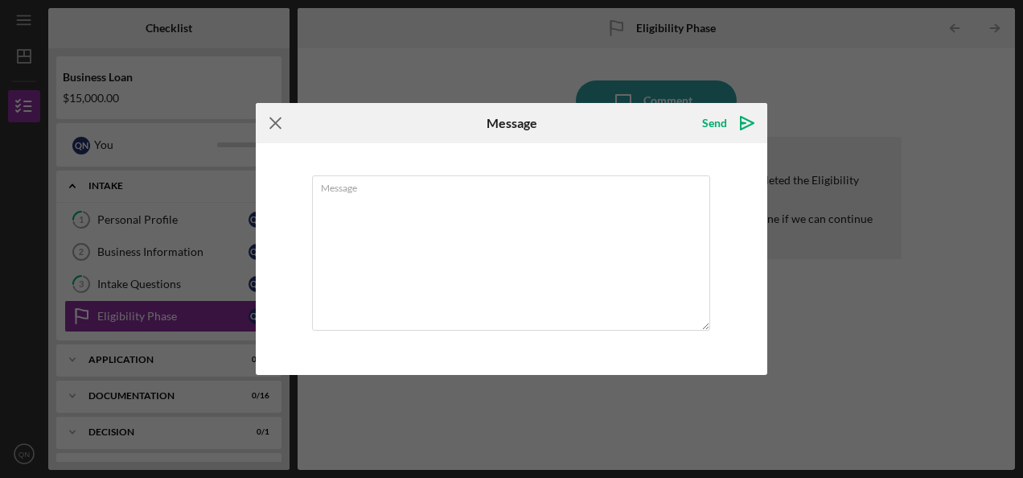
click at [273, 118] on icon "Icon/Menu Close" at bounding box center [276, 123] width 40 height 40
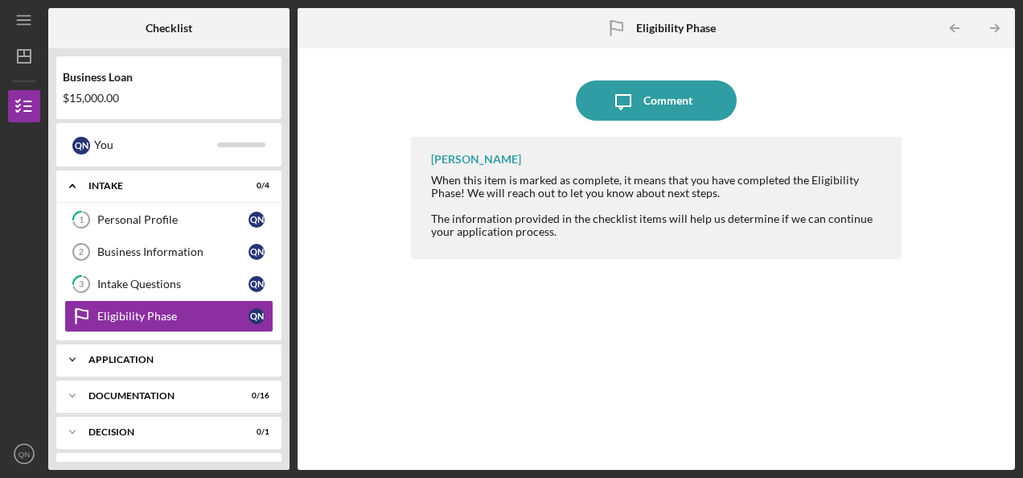
click at [138, 364] on div "Icon/Expander Application 0 / 10" at bounding box center [168, 359] width 225 height 32
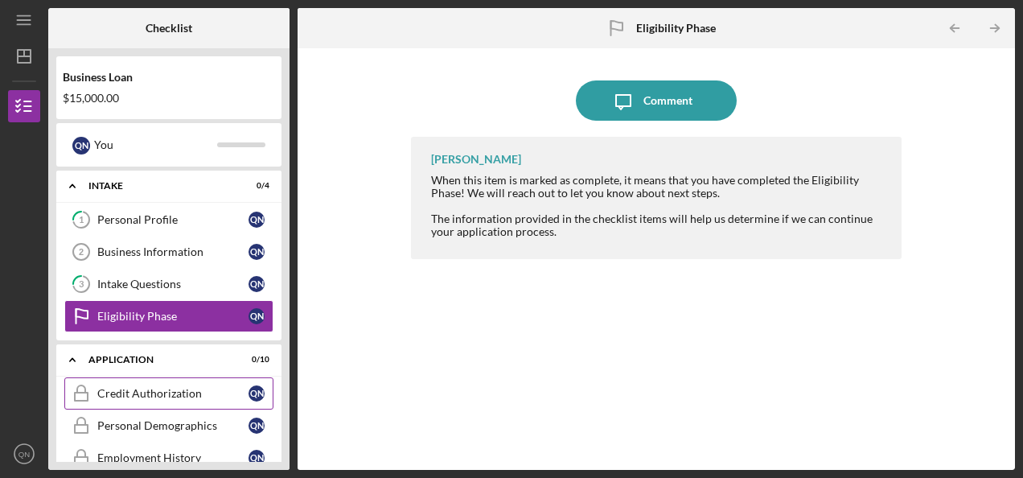
click at [175, 394] on div "Credit Authorization" at bounding box center [172, 393] width 151 height 13
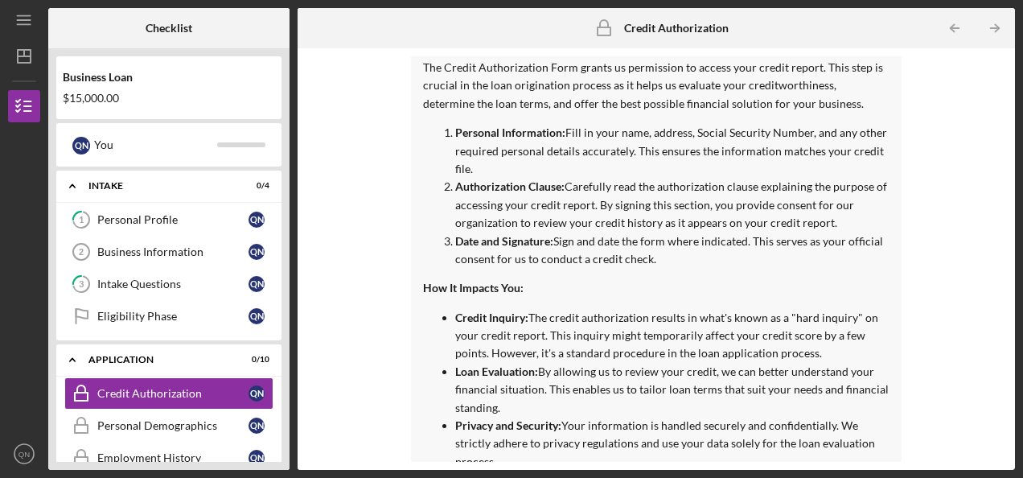
scroll to position [162, 0]
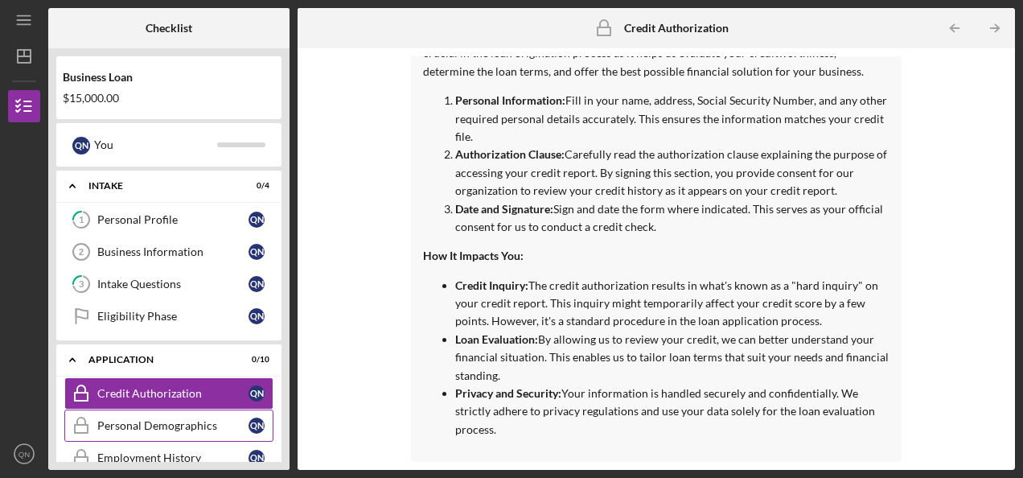
click at [183, 419] on div "Personal Demographics" at bounding box center [172, 425] width 151 height 13
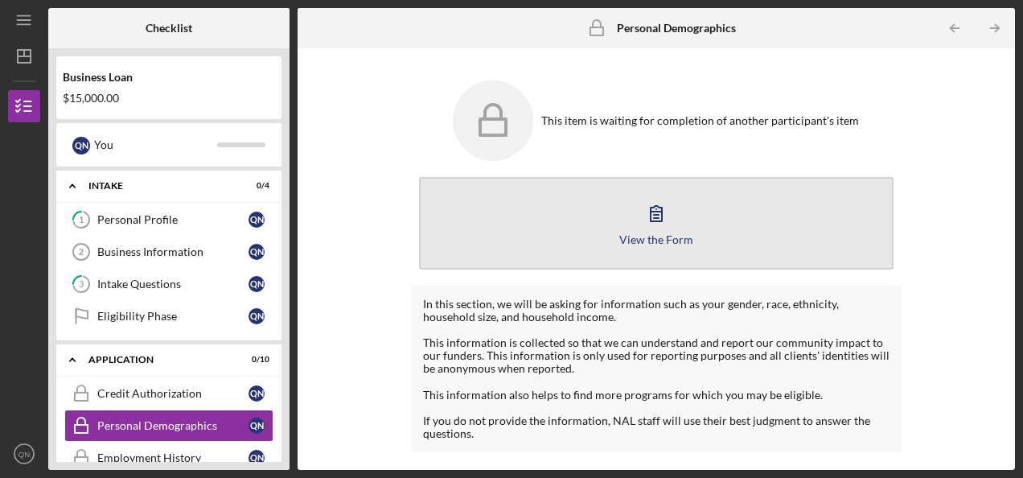
click at [658, 236] on div "View the Form" at bounding box center [656, 239] width 74 height 12
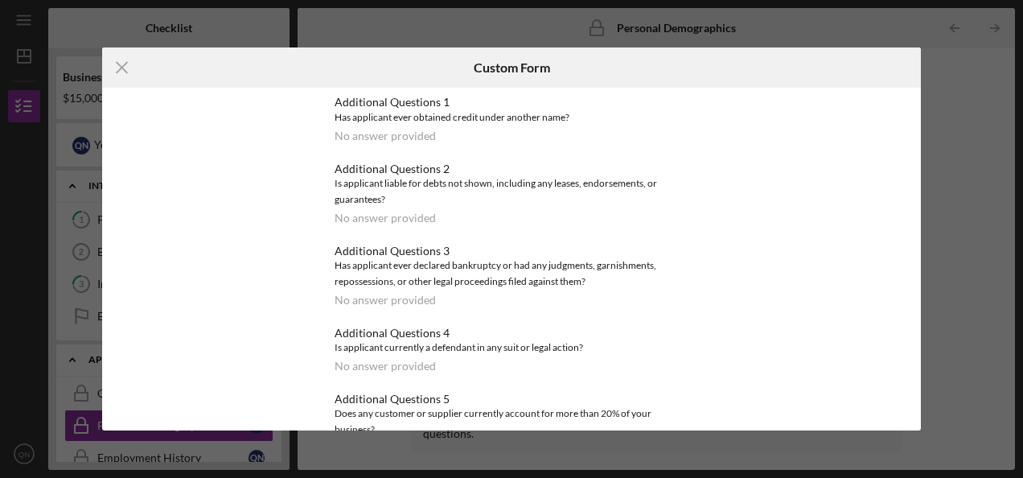
click at [373, 130] on div "No answer provided" at bounding box center [384, 135] width 101 height 13
click at [363, 222] on div "No answer provided" at bounding box center [384, 217] width 101 height 13
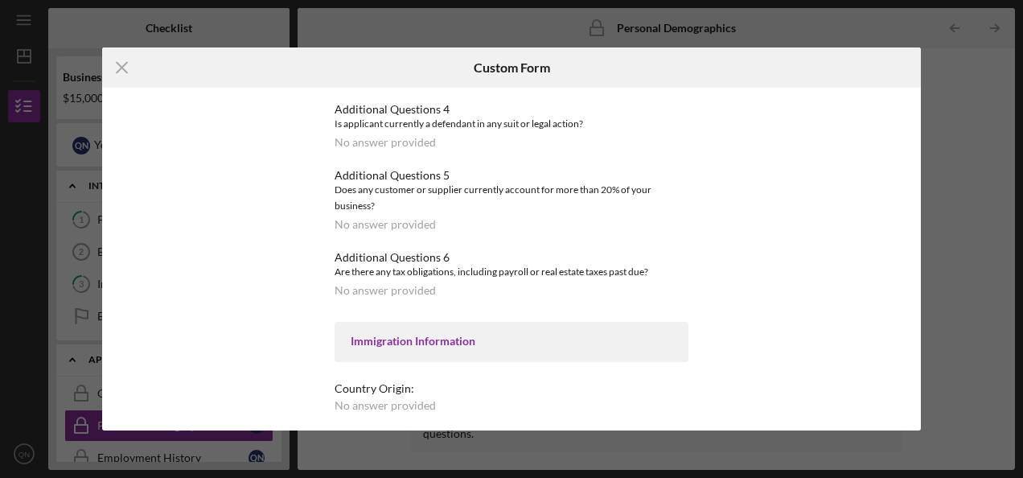
scroll to position [207, 0]
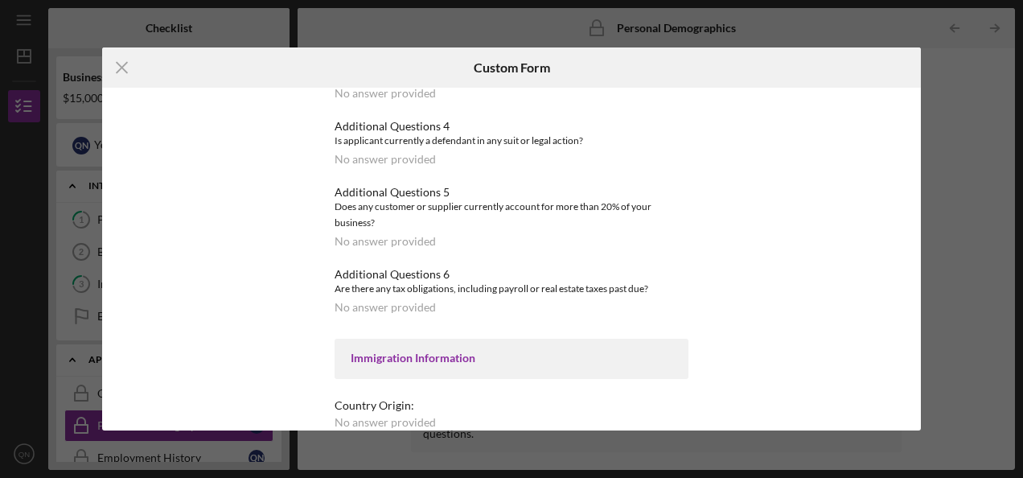
click at [392, 239] on div "No answer provided" at bounding box center [384, 241] width 101 height 13
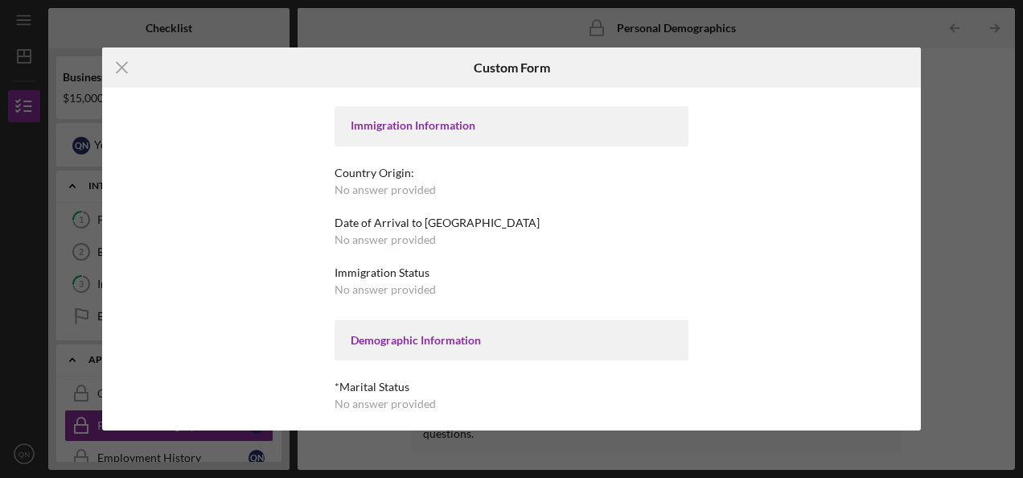
scroll to position [446, 0]
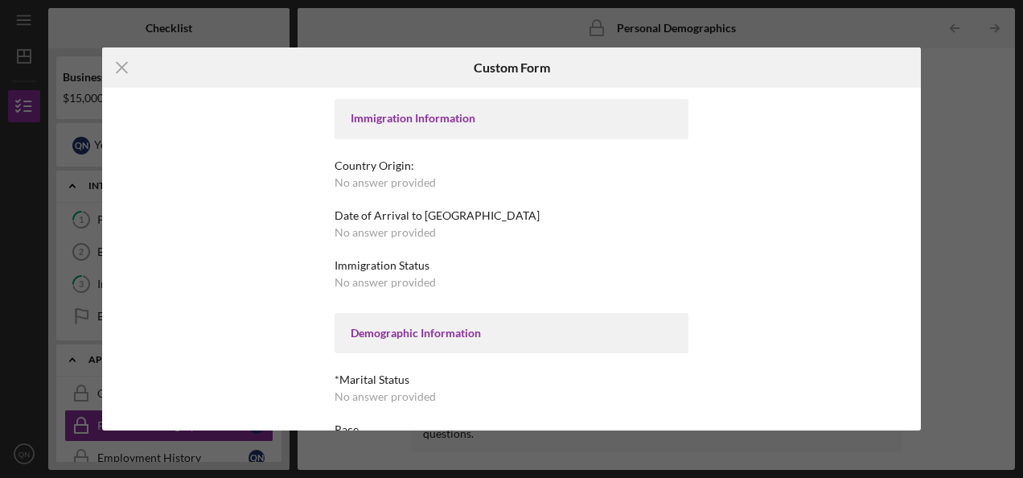
click at [387, 179] on div "No answer provided" at bounding box center [384, 182] width 101 height 13
click at [383, 173] on div "Country Origin: No answer provided" at bounding box center [511, 174] width 354 height 30
click at [420, 125] on div "Immigration Information" at bounding box center [511, 119] width 354 height 40
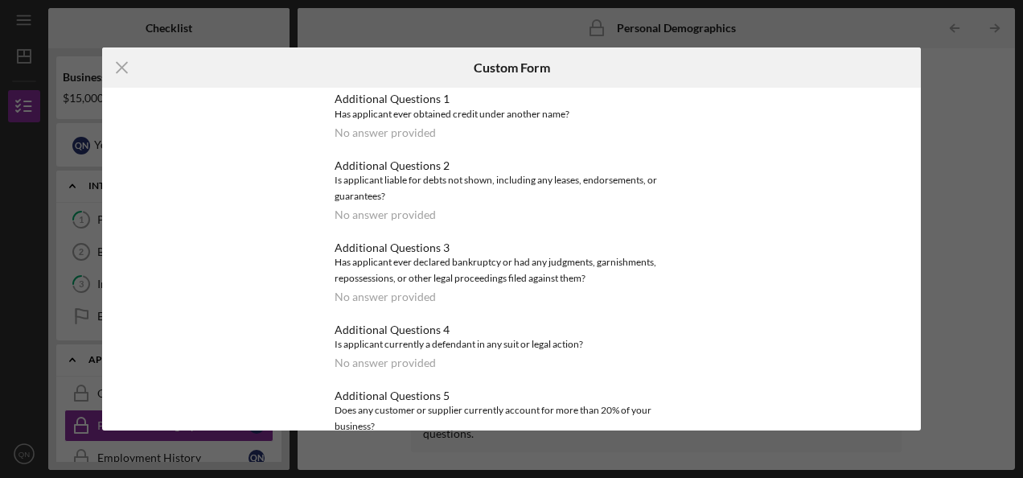
scroll to position [0, 0]
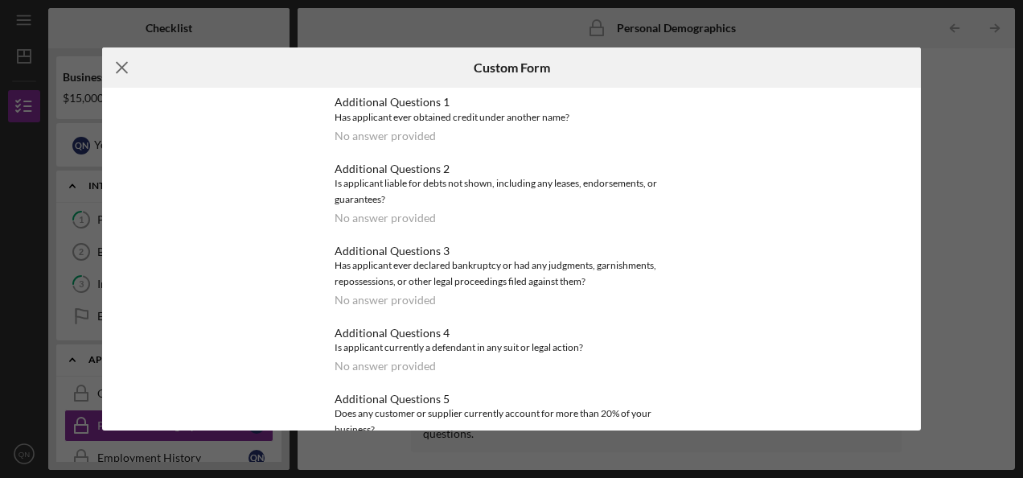
click at [123, 63] on icon "Icon/Menu Close" at bounding box center [122, 67] width 40 height 40
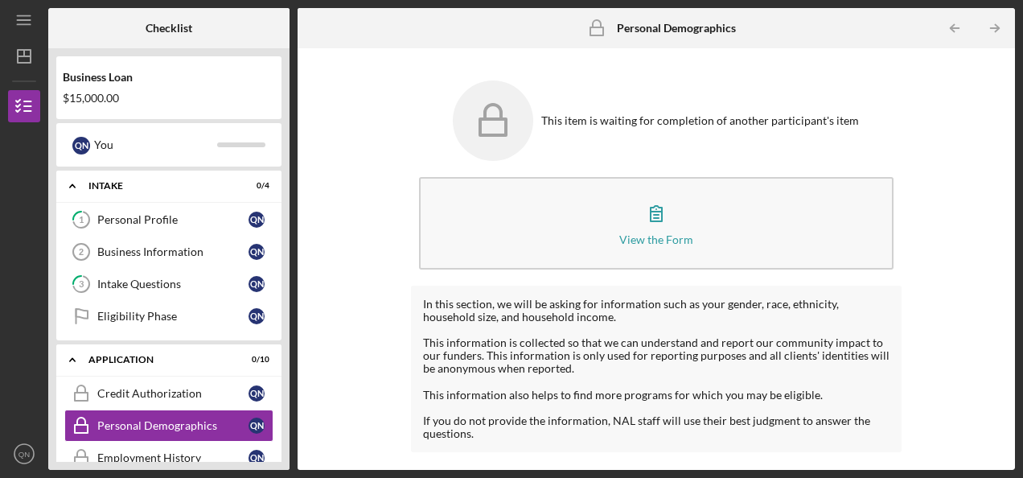
drag, startPoint x: 293, startPoint y: 198, endPoint x: 293, endPoint y: 280, distance: 82.0
click at [293, 280] on div "Checklist Business Loan $15,000.00 Q N You Icon/Expander Intake 0 / 4 1 Persona…" at bounding box center [531, 238] width 966 height 461
click at [215, 445] on link "Employment History Employment History Q N" at bounding box center [168, 457] width 209 height 32
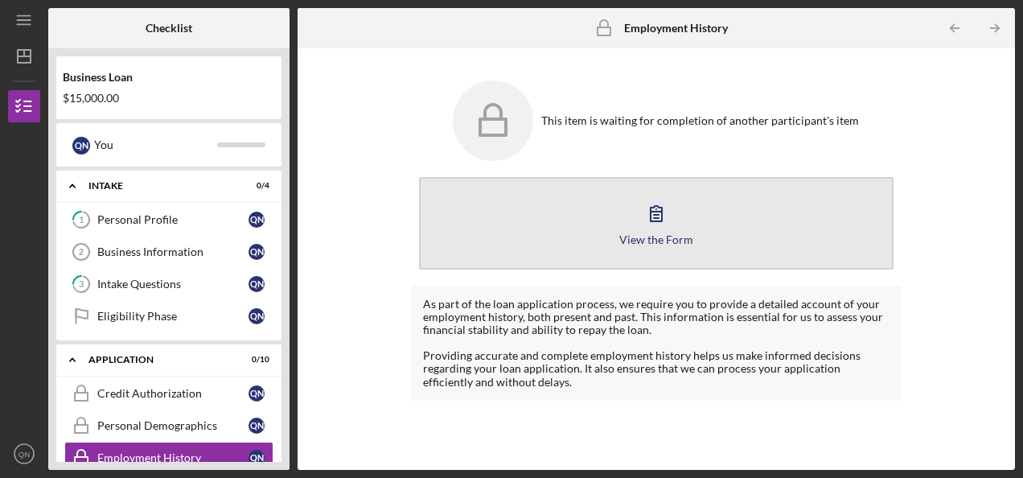
click at [665, 227] on icon "button" at bounding box center [656, 213] width 40 height 40
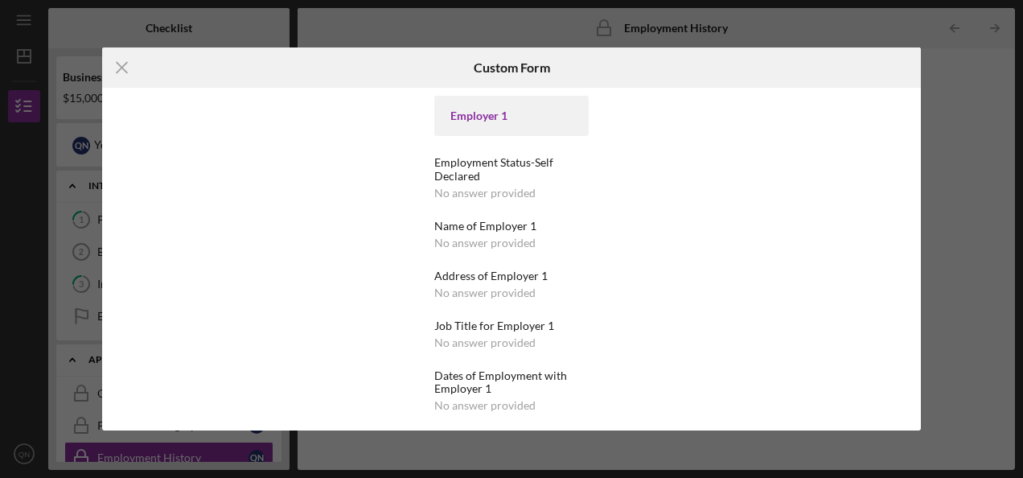
click at [485, 167] on div "Employment Status-Self Declared" at bounding box center [511, 169] width 154 height 26
click at [117, 64] on line at bounding box center [122, 68] width 10 height 10
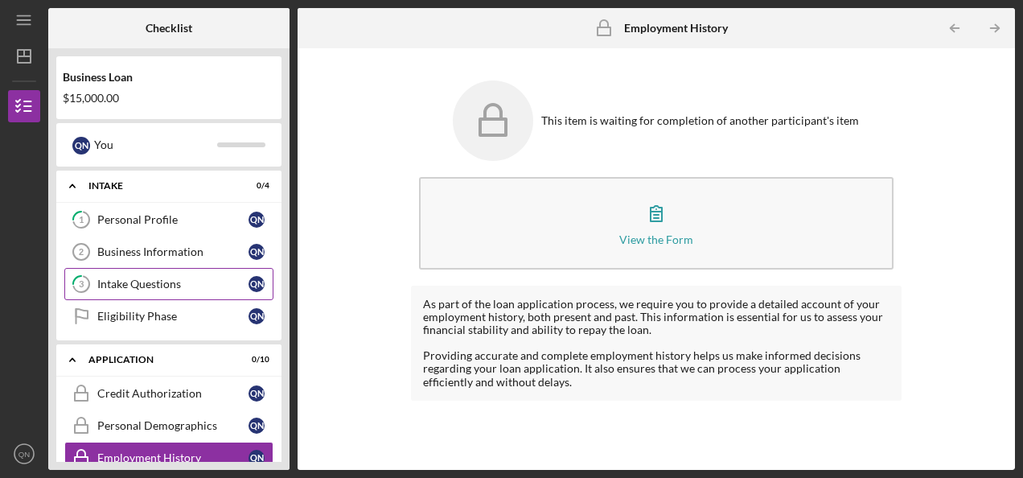
click at [198, 282] on div "Intake Questions" at bounding box center [172, 283] width 151 height 13
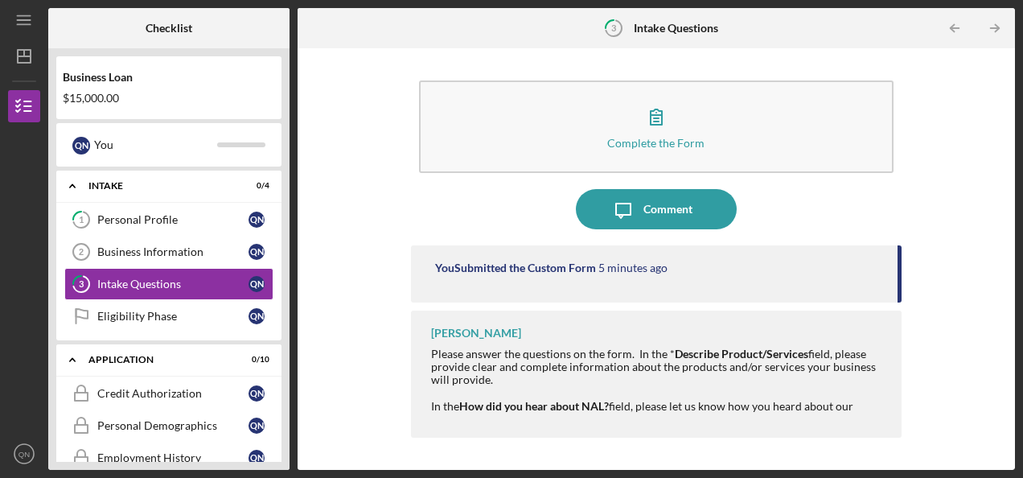
drag, startPoint x: 900, startPoint y: 255, endPoint x: 905, endPoint y: 289, distance: 34.9
click at [905, 289] on div "Complete the Form Form Icon/Message Comment You Submitted the Custom Form 5 min…" at bounding box center [655, 258] width 701 height 405
drag, startPoint x: 1019, startPoint y: 156, endPoint x: 1020, endPoint y: 217, distance: 61.1
click at [1020, 217] on div "Icon/Menu 3 Intake Questions Checklist Business Loan $15,000.00 Q N You Icon/Ex…" at bounding box center [511, 239] width 1023 height 478
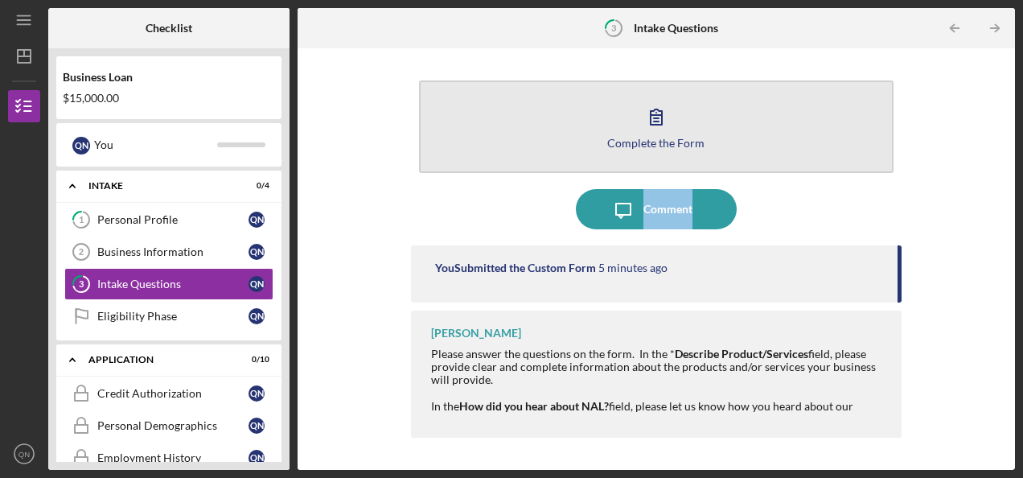
click at [637, 145] on div "Complete the Form" at bounding box center [655, 143] width 97 height 12
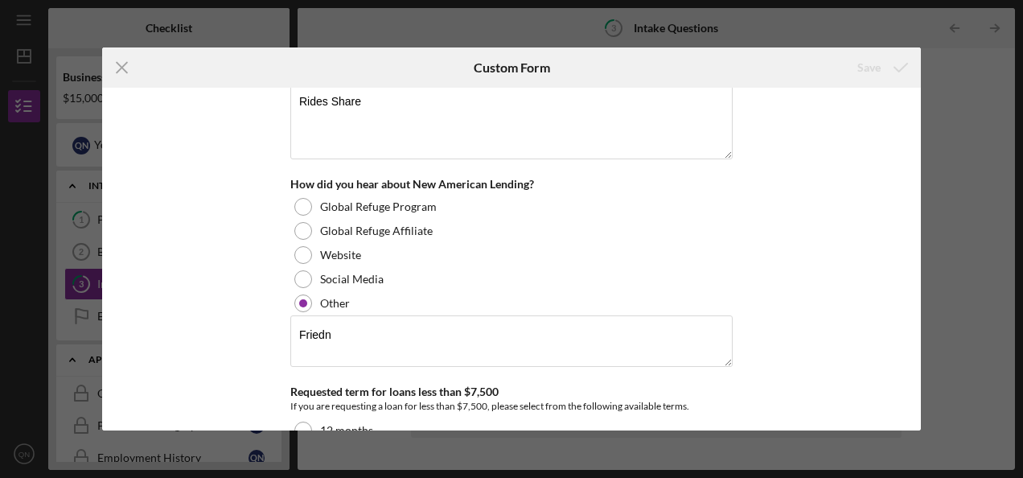
scroll to position [42, 0]
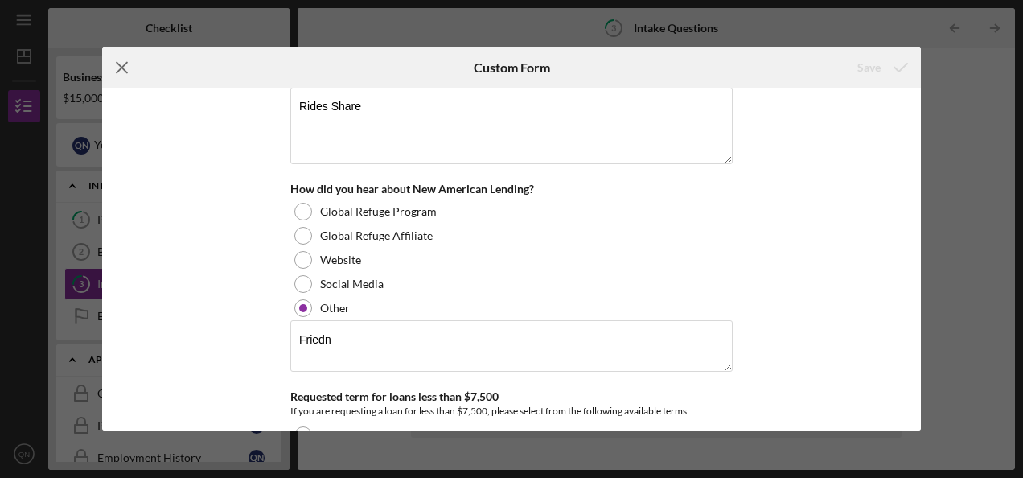
click at [121, 64] on icon "Icon/Menu Close" at bounding box center [122, 67] width 40 height 40
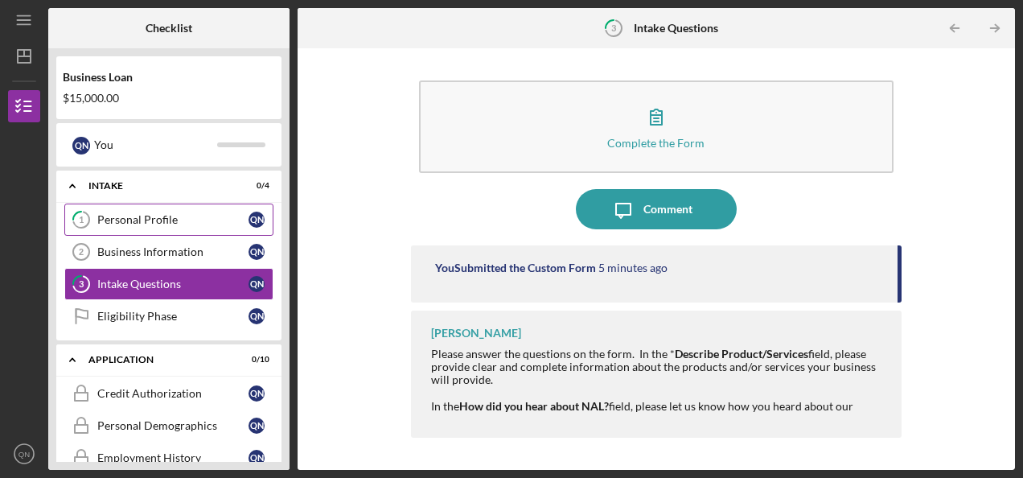
click at [162, 216] on div "Personal Profile" at bounding box center [172, 219] width 151 height 13
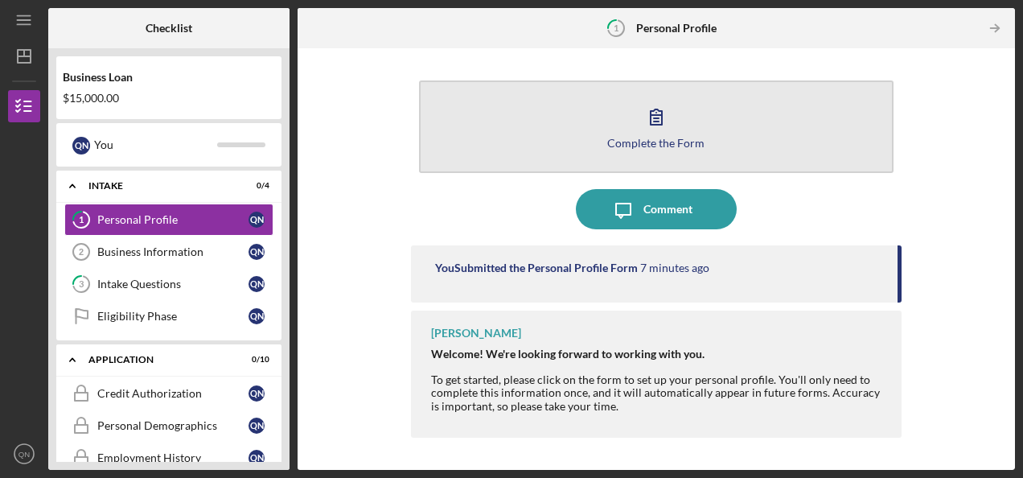
click at [657, 137] on div "Complete the Form" at bounding box center [655, 143] width 97 height 12
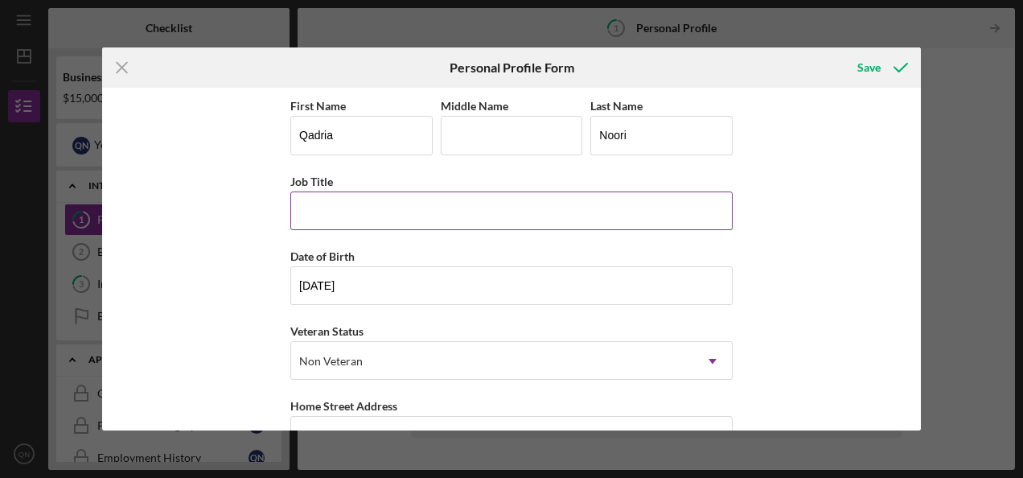
click at [380, 209] on input "Job Title" at bounding box center [511, 210] width 442 height 39
type input "Cook Asssistant"
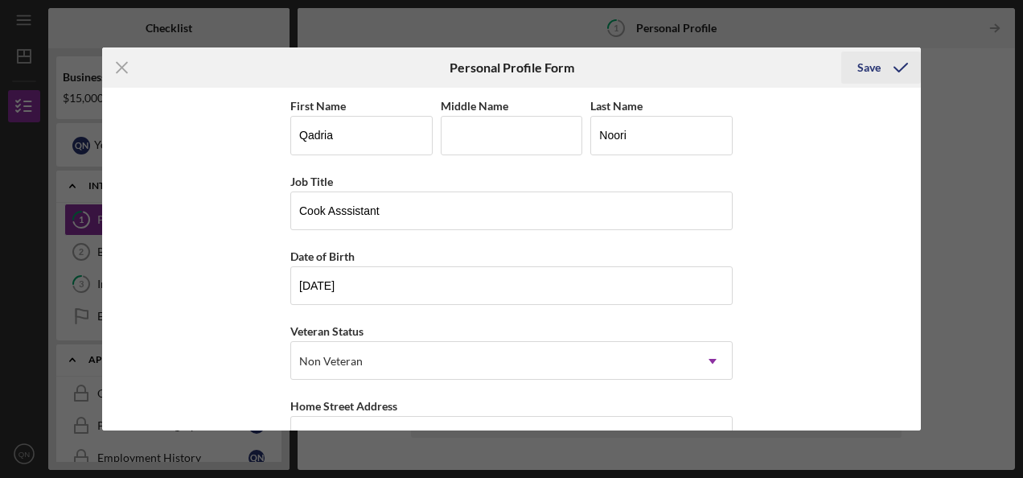
click at [864, 67] on div "Save" at bounding box center [868, 67] width 23 height 32
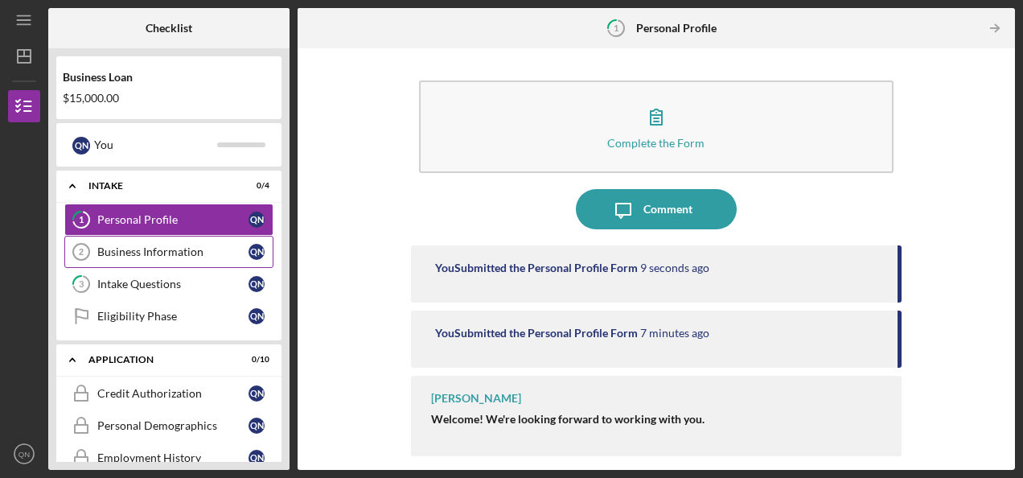
click at [177, 260] on link "Business Information 2 Business Information Q N" at bounding box center [168, 252] width 209 height 32
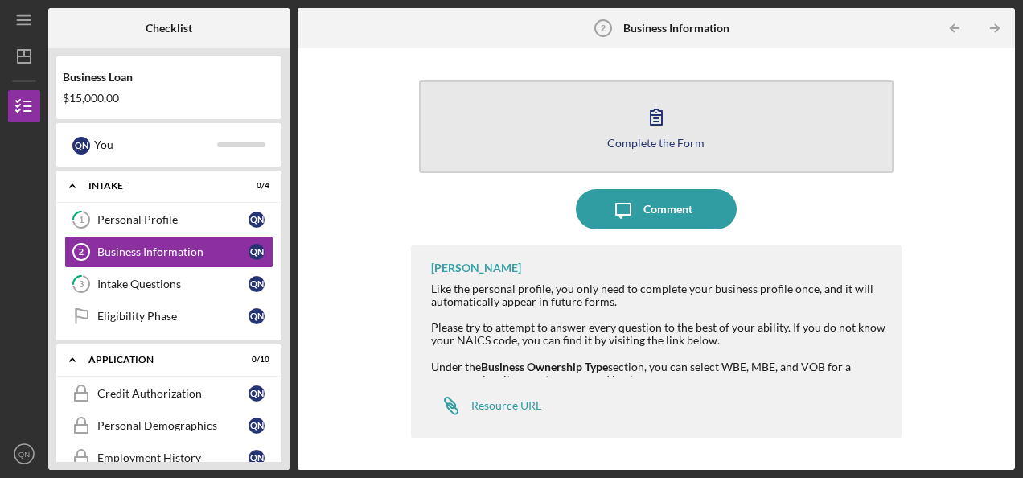
click at [673, 133] on icon "button" at bounding box center [656, 116] width 40 height 40
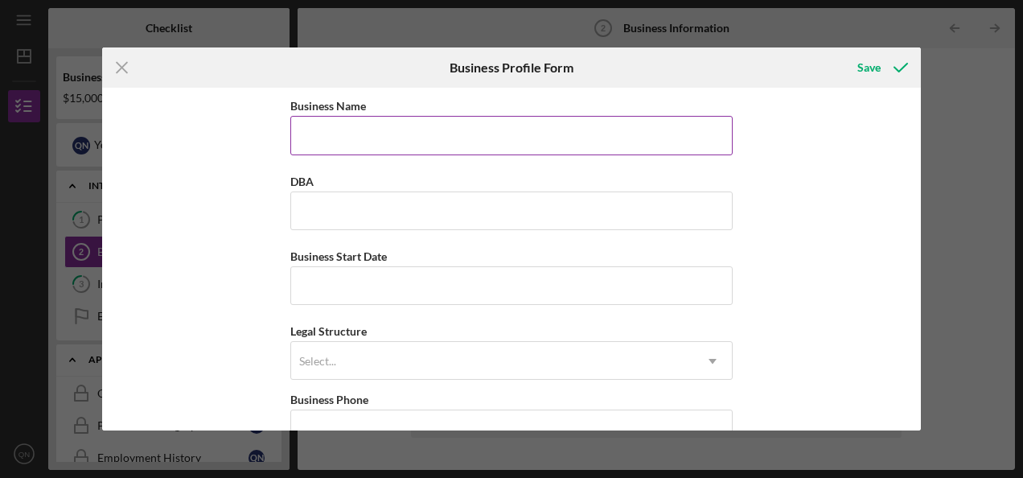
click at [555, 137] on input "Business Name" at bounding box center [511, 135] width 442 height 39
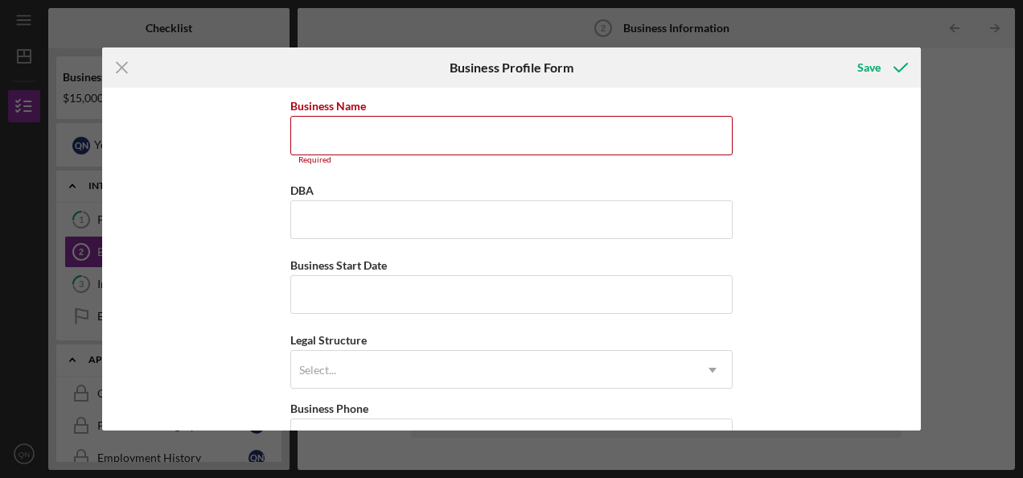
drag, startPoint x: 921, startPoint y: 119, endPoint x: 920, endPoint y: 143, distance: 24.1
click at [920, 143] on div "Icon/Menu Close Business Profile Form Save Business Name Required DBA Business …" at bounding box center [511, 239] width 1023 height 478
click at [912, 133] on div "Business Name Required DBA Business Start Date Legal Structure Select... Icon/D…" at bounding box center [511, 259] width 818 height 342
click at [629, 150] on input "Business Name" at bounding box center [511, 135] width 442 height 39
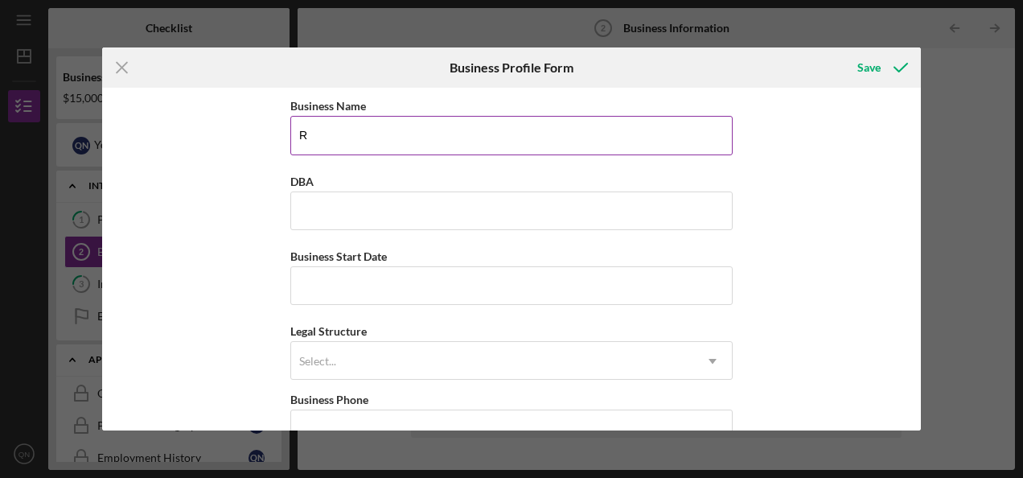
type input "Ride share"
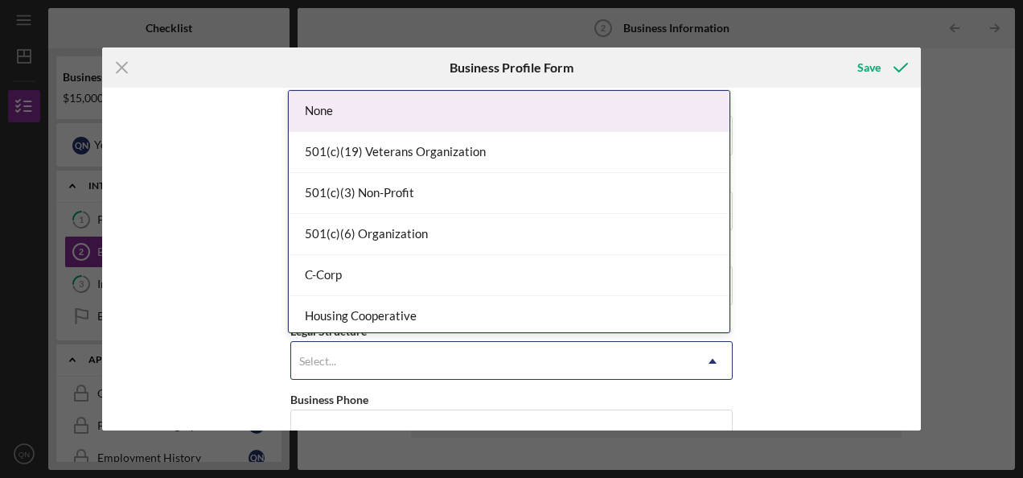
click at [556, 355] on div "Select..." at bounding box center [492, 360] width 402 height 37
click at [119, 70] on line at bounding box center [122, 68] width 10 height 10
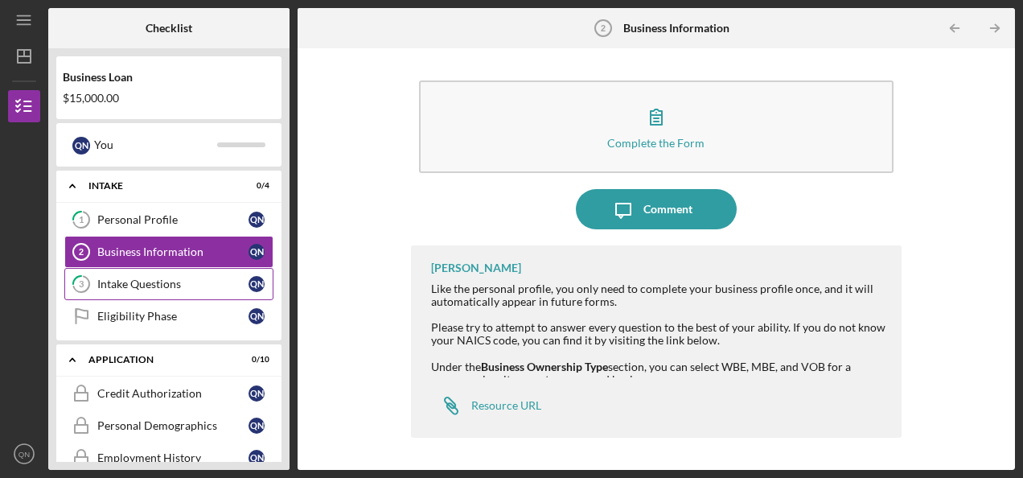
click at [145, 285] on div "Intake Questions" at bounding box center [172, 283] width 151 height 13
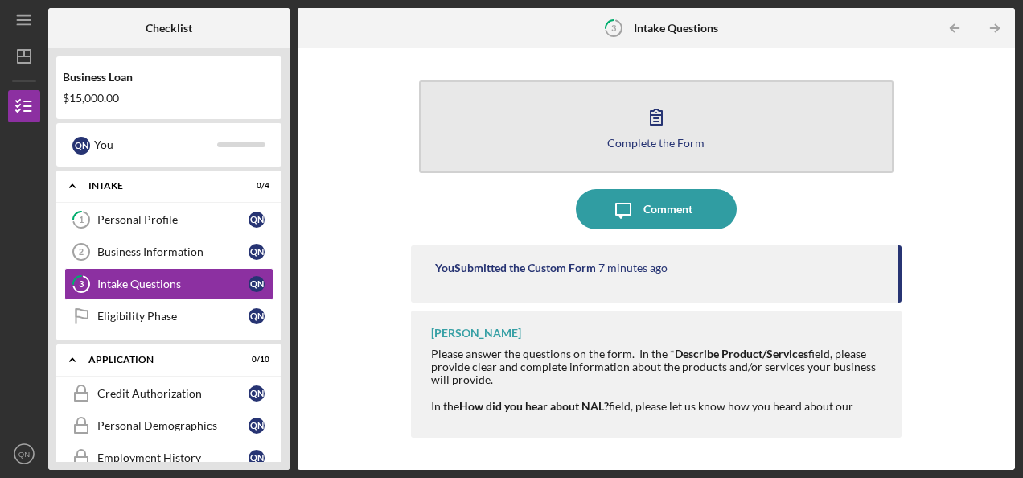
click at [623, 137] on div "Complete the Form" at bounding box center [655, 143] width 97 height 12
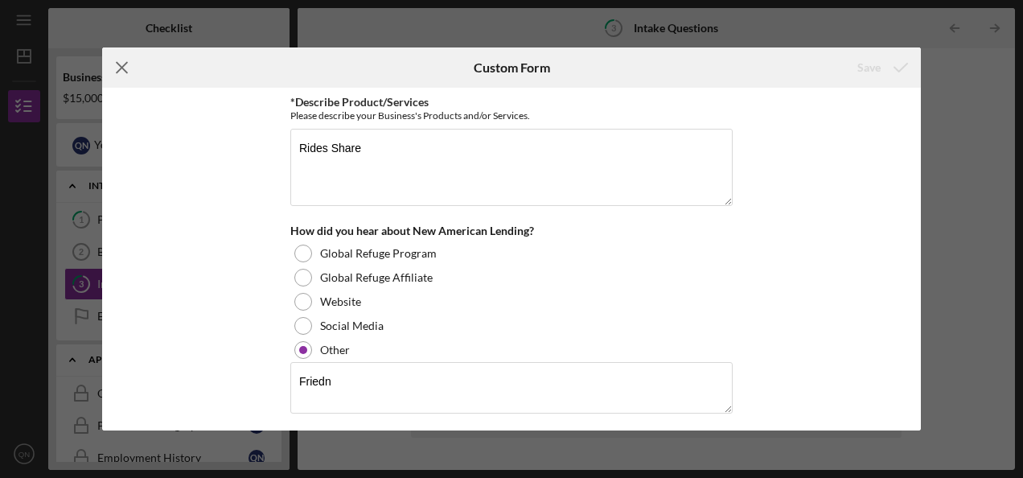
click at [121, 68] on icon "Icon/Menu Close" at bounding box center [122, 67] width 40 height 40
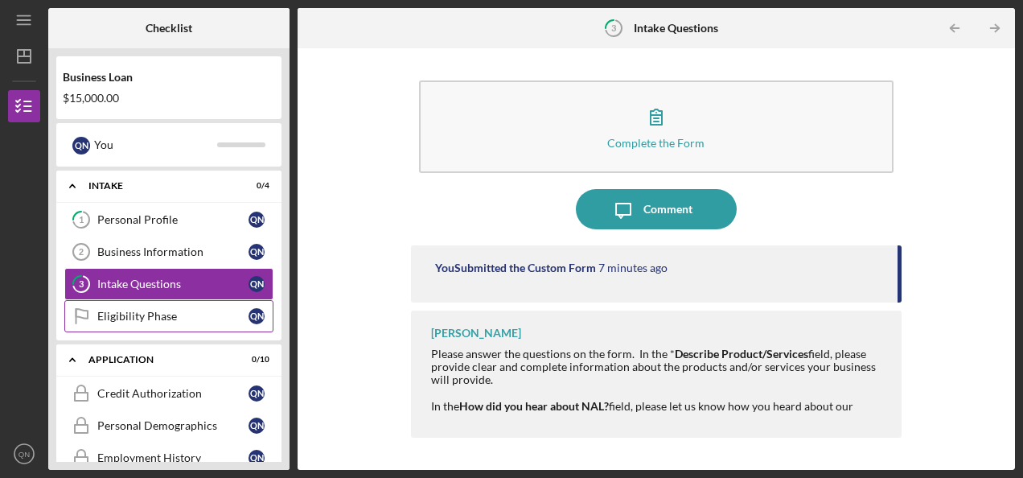
click at [158, 311] on div "Eligibility Phase" at bounding box center [172, 316] width 151 height 13
